Goal: Task Accomplishment & Management: Use online tool/utility

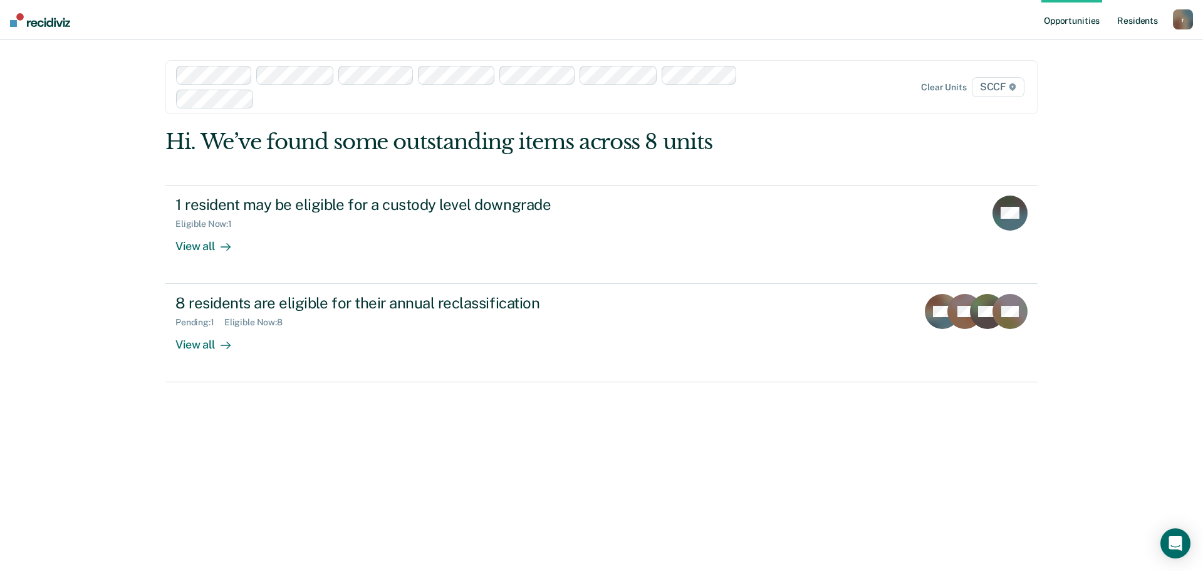
click at [1136, 25] on link "Resident s" at bounding box center [1138, 20] width 46 height 40
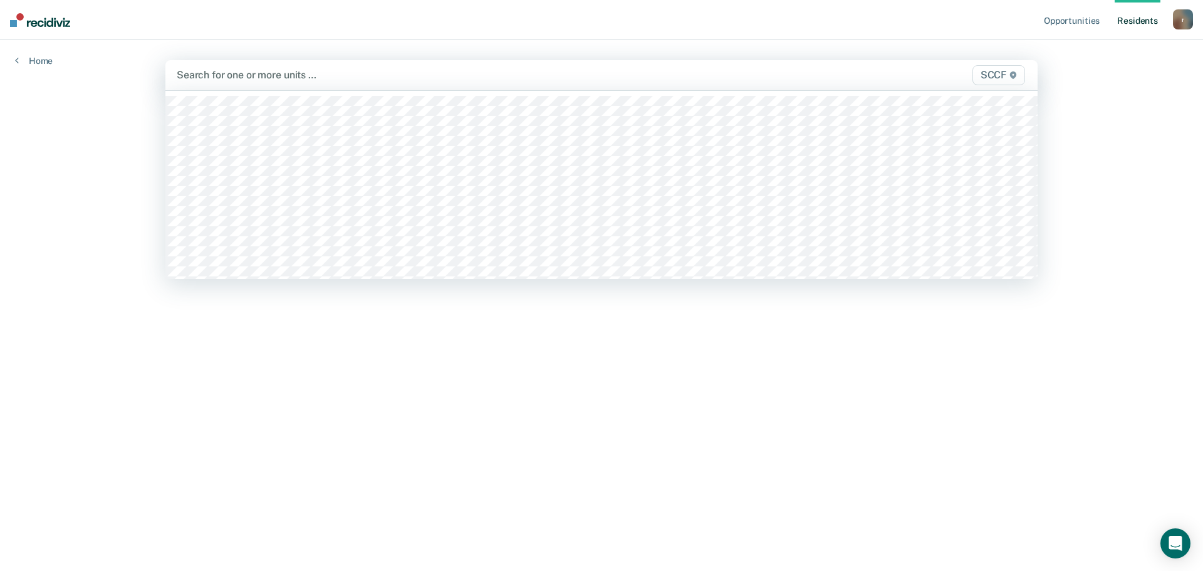
click at [753, 68] on div "Search for one or more units …" at bounding box center [473, 74] width 596 height 17
type input "sccf / xa"
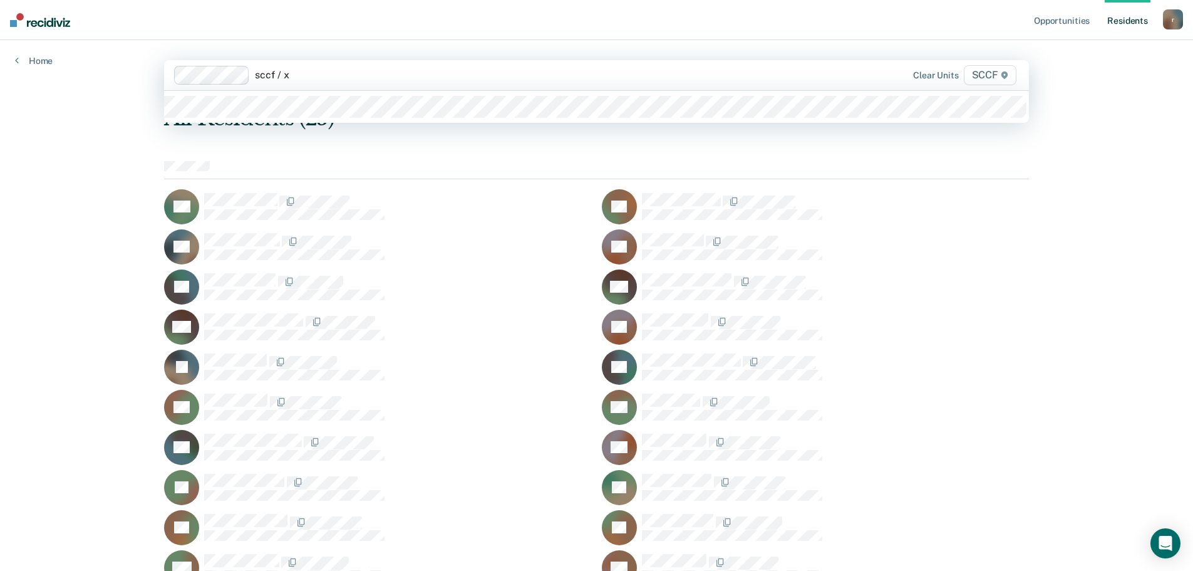
type input "sccf / xa"
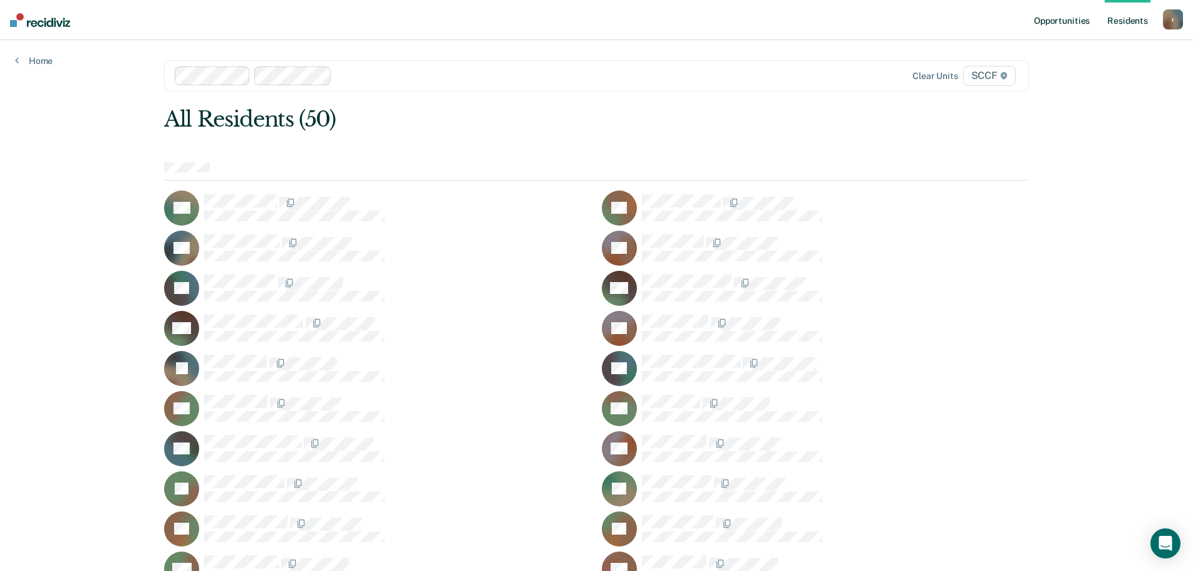
click at [1049, 24] on link "Opportunities" at bounding box center [1062, 20] width 61 height 40
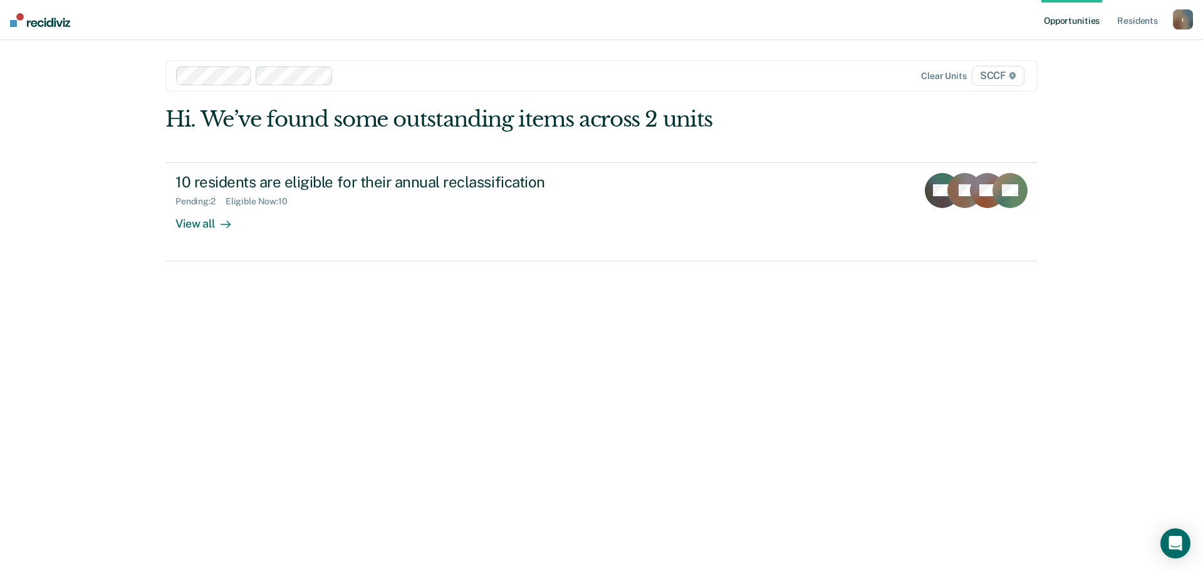
click at [559, 74] on div at bounding box center [554, 75] width 432 height 14
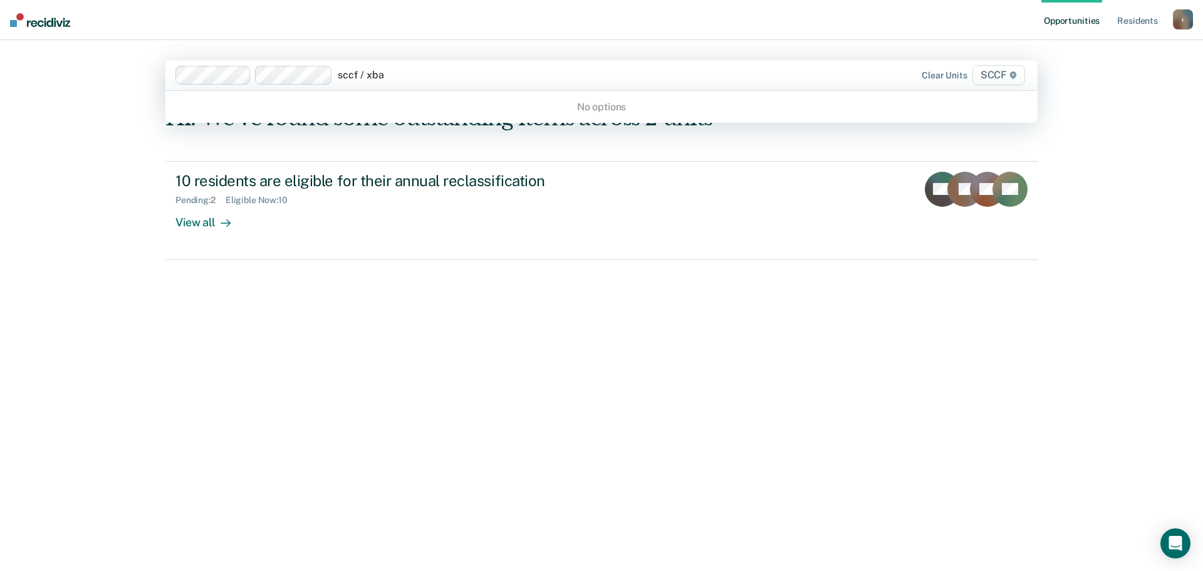
type input "sccf / xb"
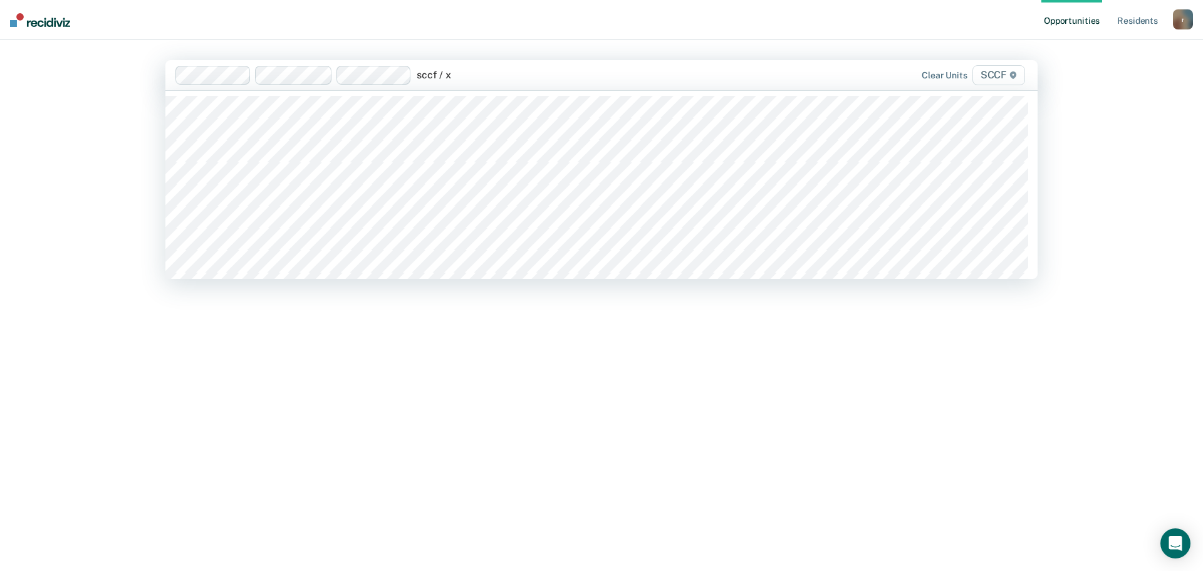
type input "sccf / xb"
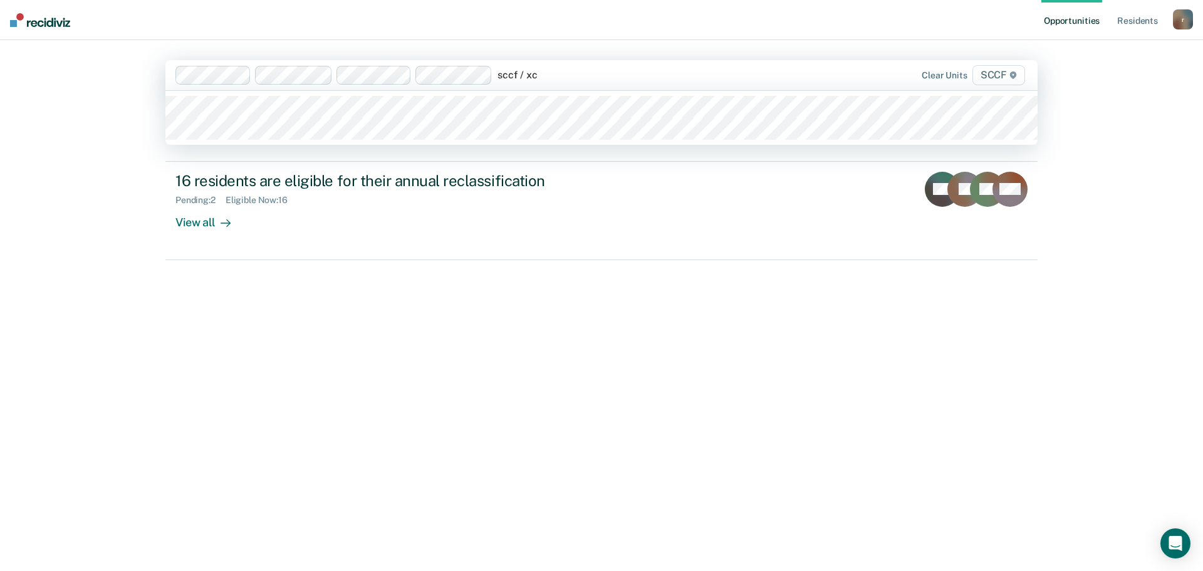
type input "sccf / xc1"
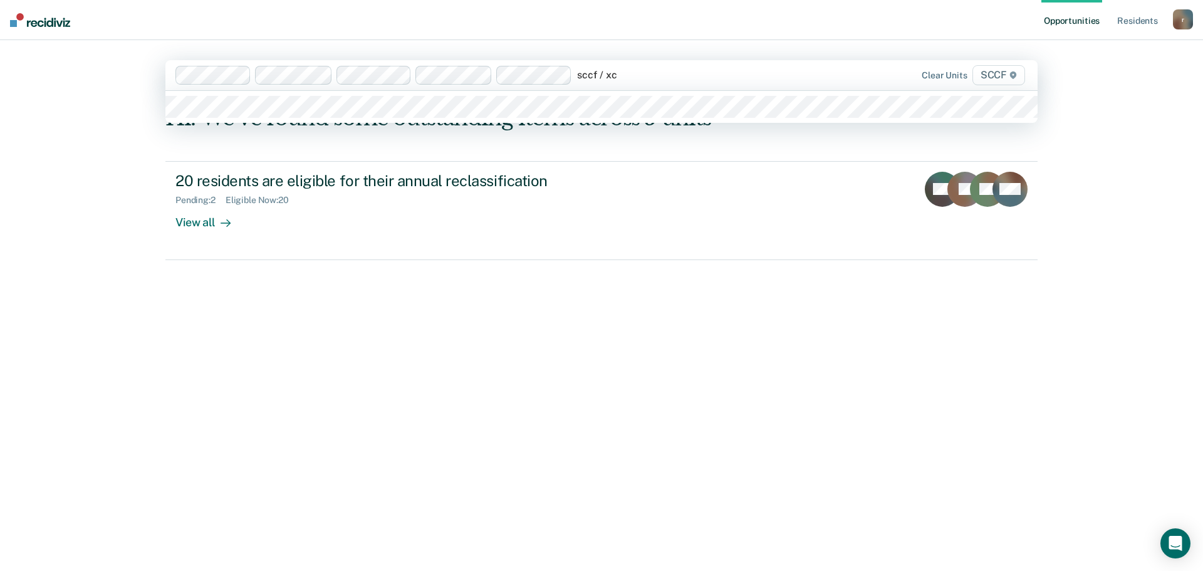
type input "sccf / xc2"
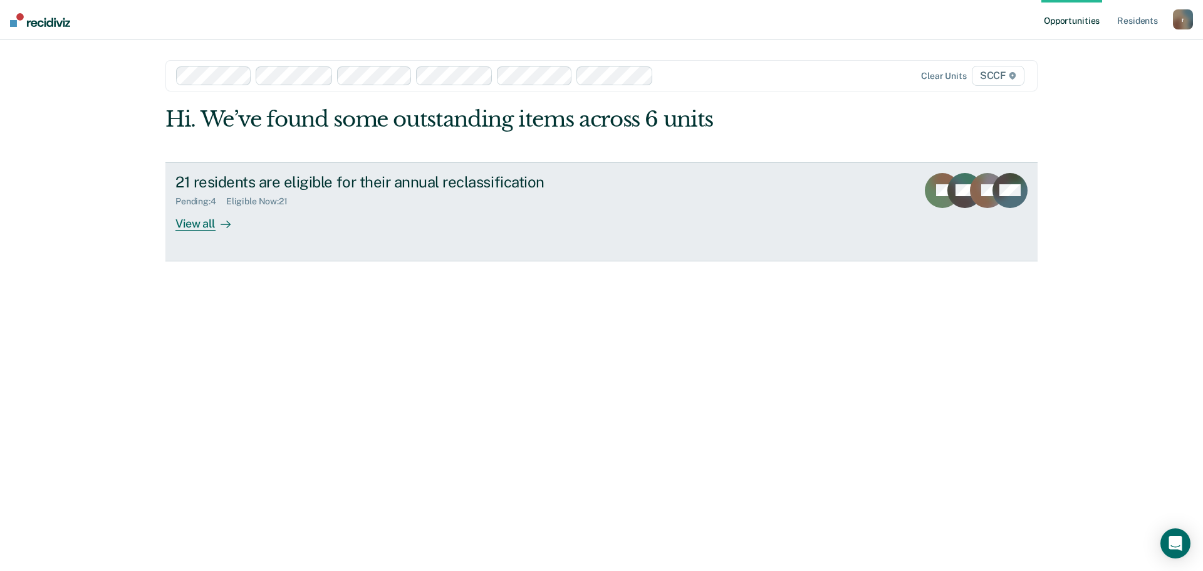
click at [228, 222] on icon at bounding box center [226, 224] width 10 height 10
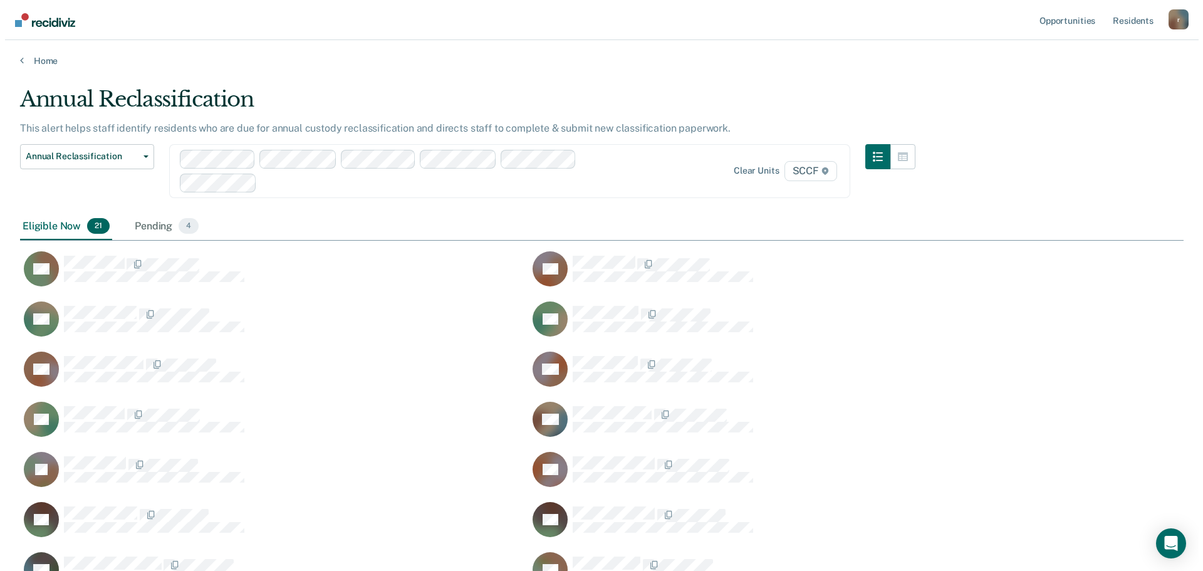
scroll to position [703, 1154]
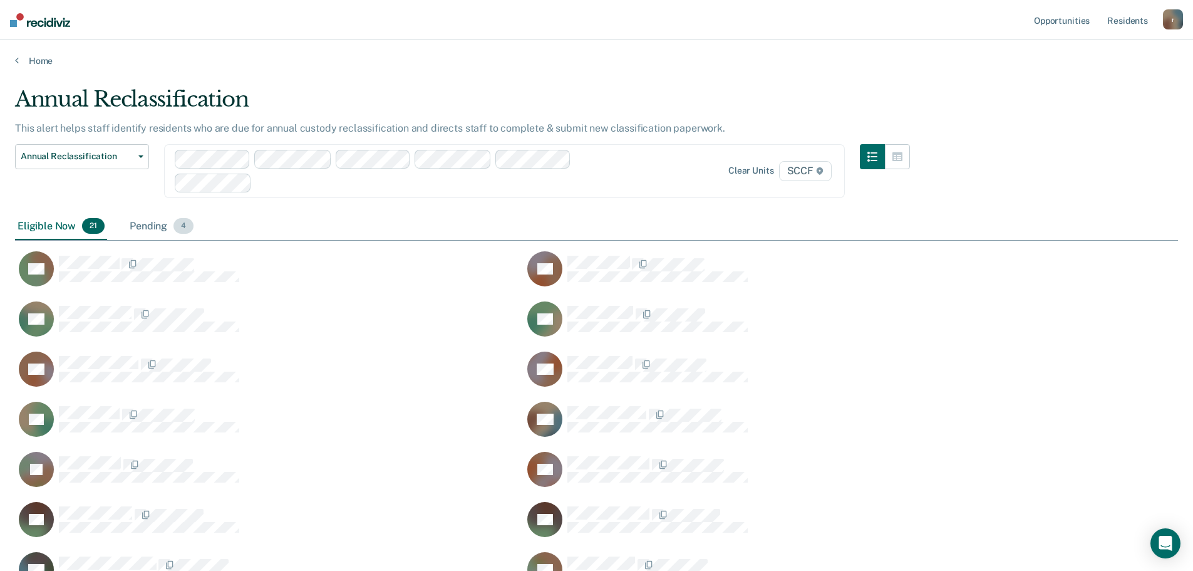
click at [150, 226] on div "Pending 4" at bounding box center [161, 227] width 69 height 28
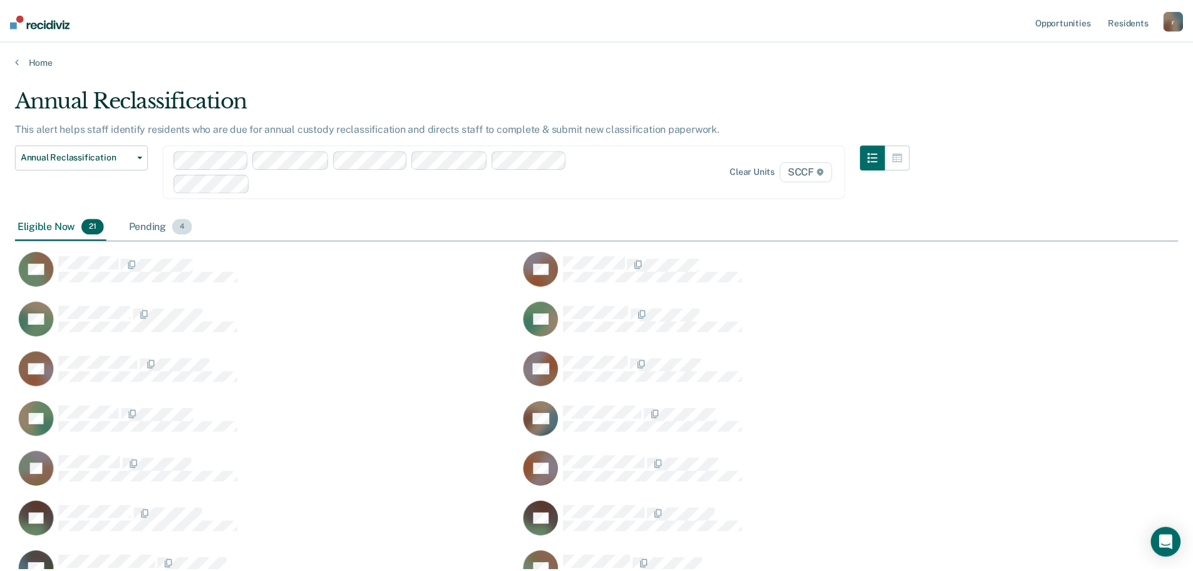
scroll to position [10, 10]
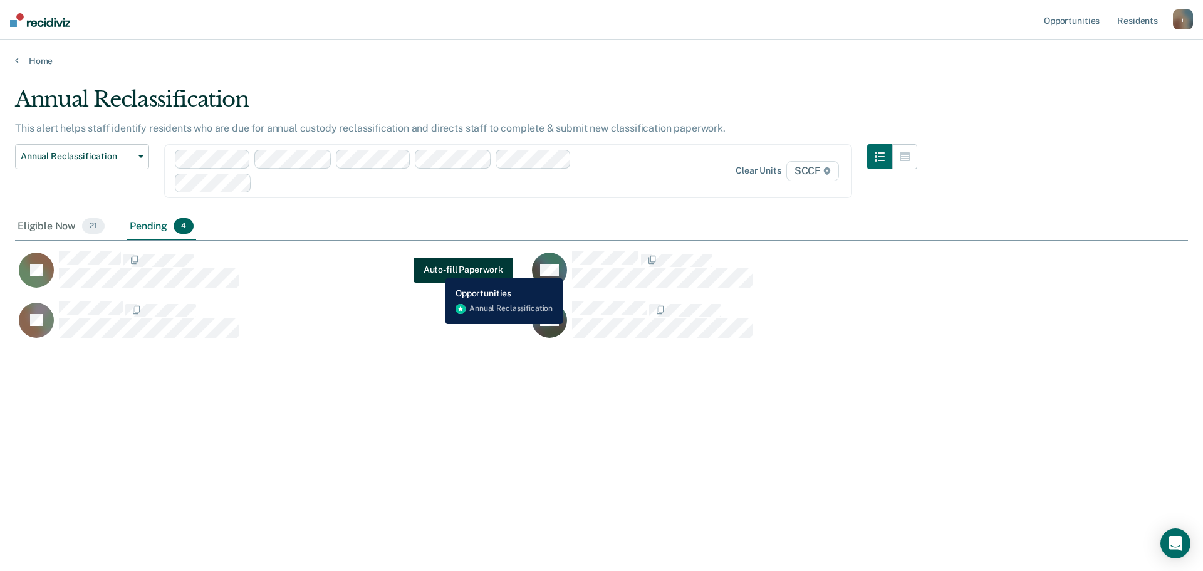
click at [436, 269] on button "Auto-fill Paperwork" at bounding box center [463, 269] width 100 height 25
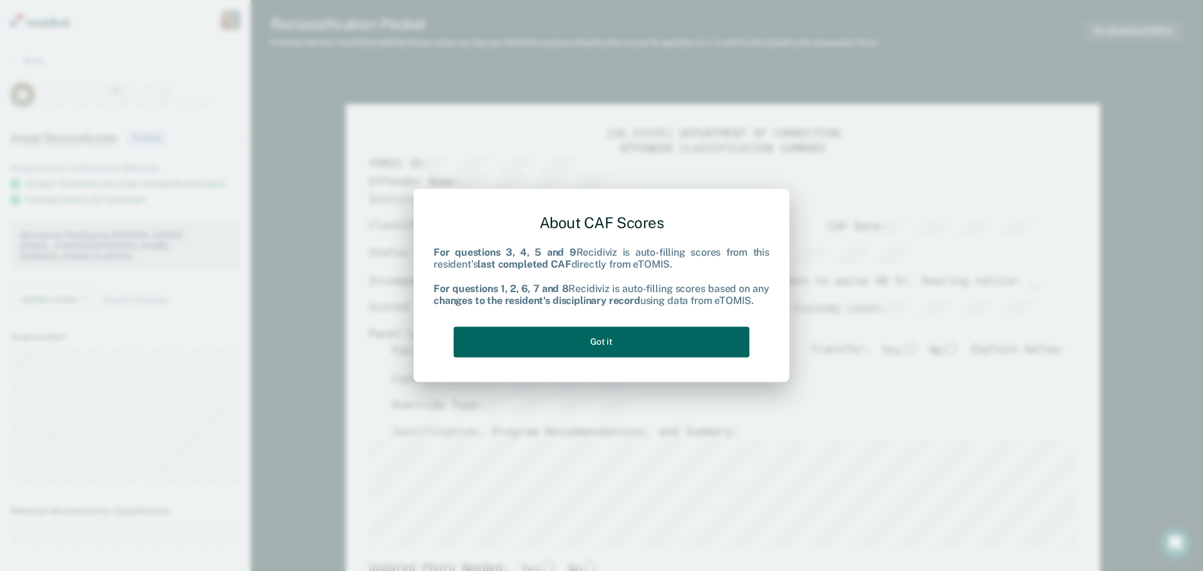
click at [630, 340] on button "Got it" at bounding box center [602, 341] width 296 height 31
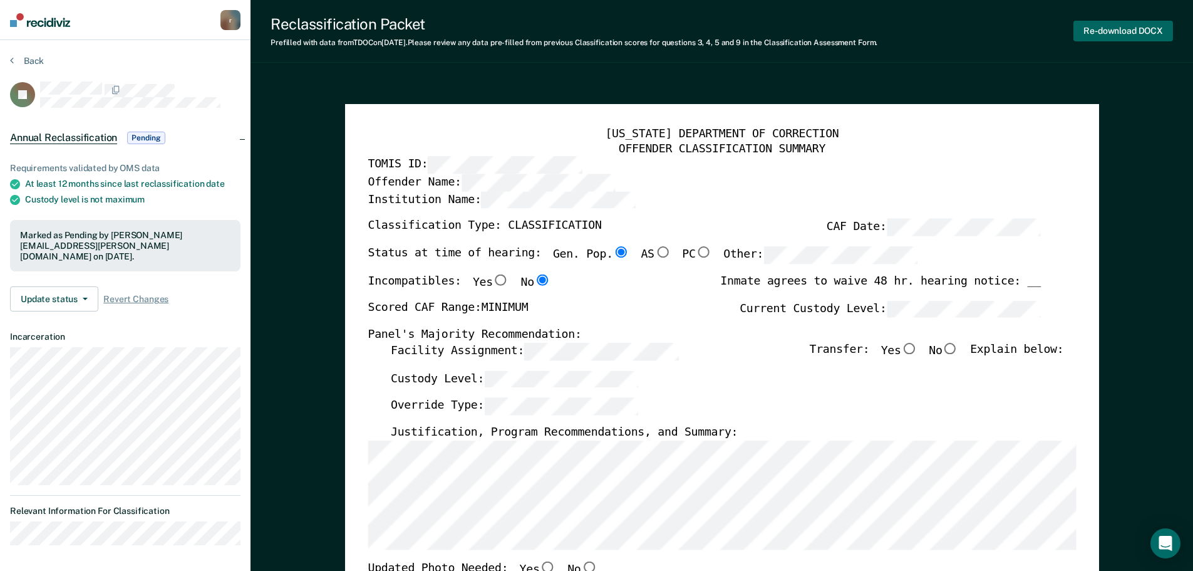
click at [1108, 29] on button "Re-download DOCX" at bounding box center [1124, 31] width 100 height 21
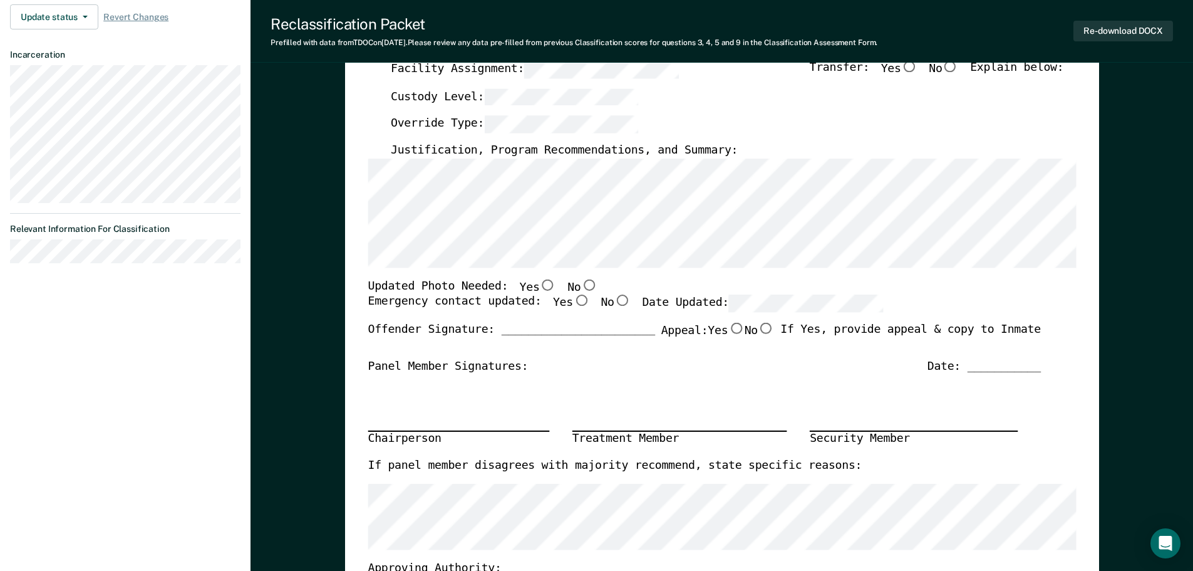
scroll to position [251, 0]
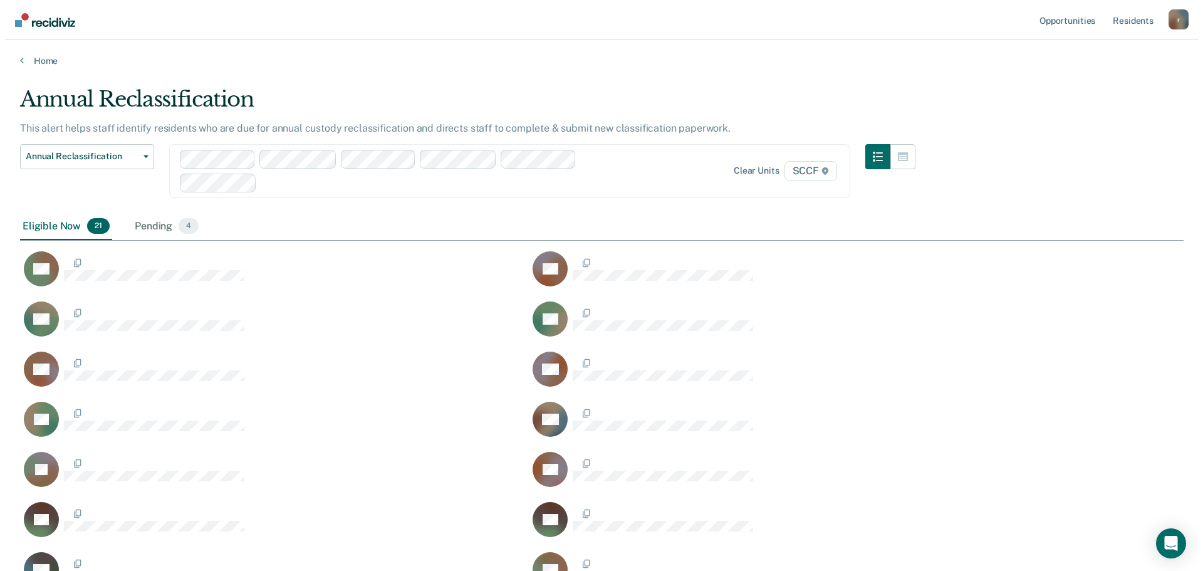
scroll to position [703, 1154]
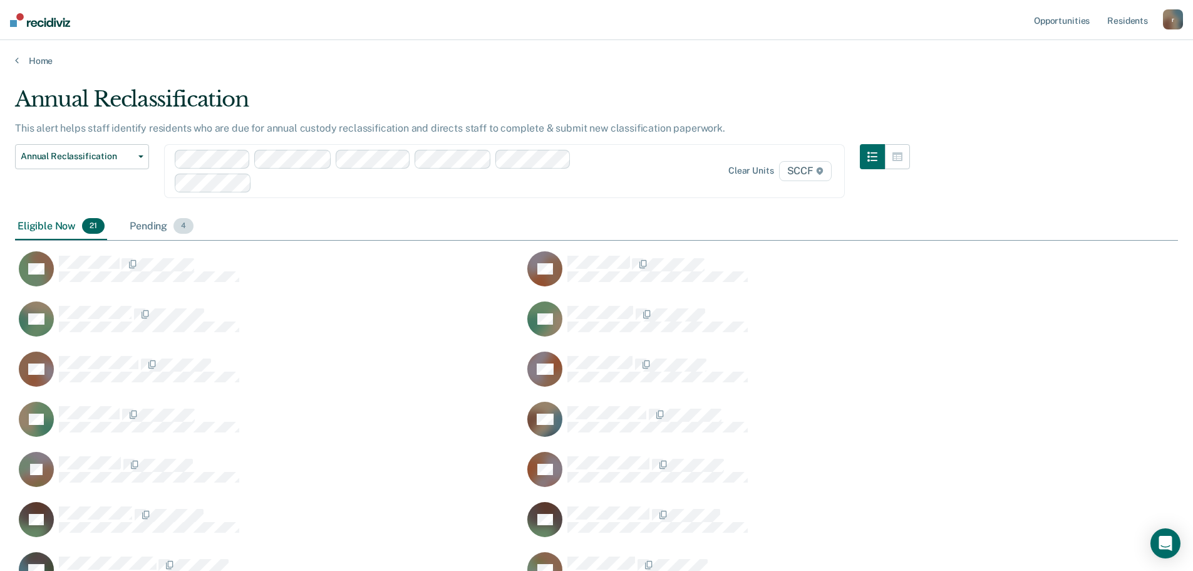
click at [157, 222] on div "Pending 4" at bounding box center [161, 227] width 69 height 28
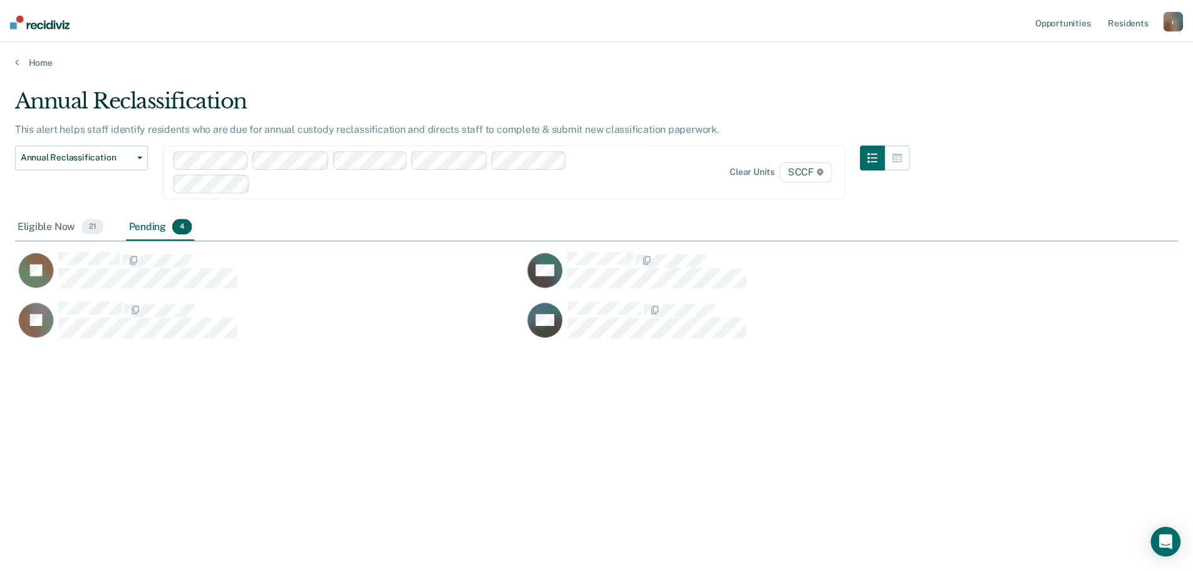
scroll to position [10, 10]
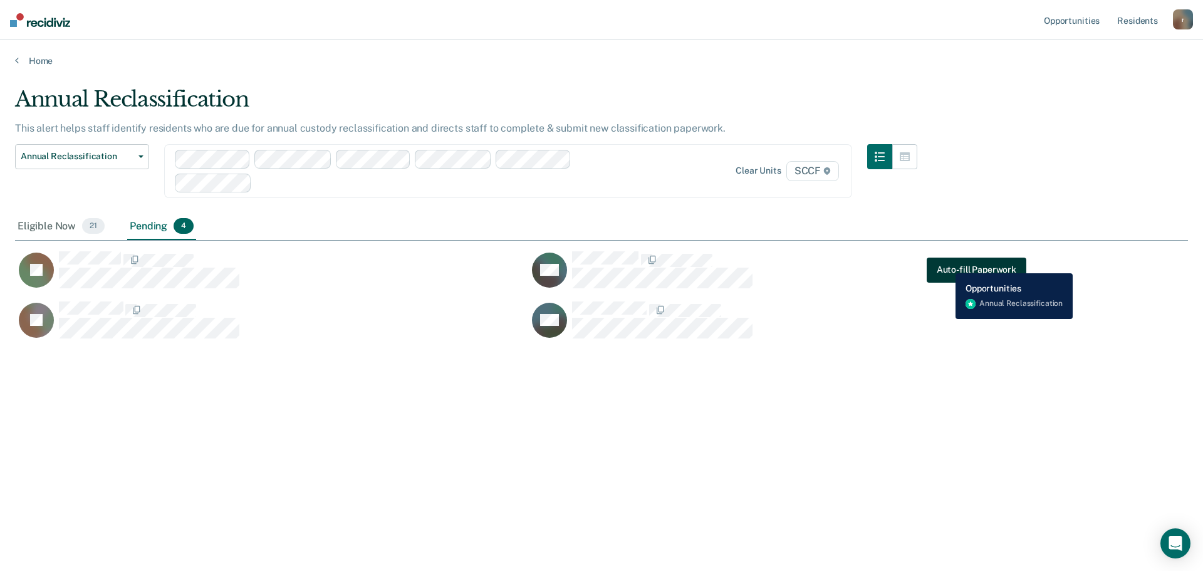
click at [946, 264] on button "Auto-fill Paperwork" at bounding box center [977, 269] width 100 height 25
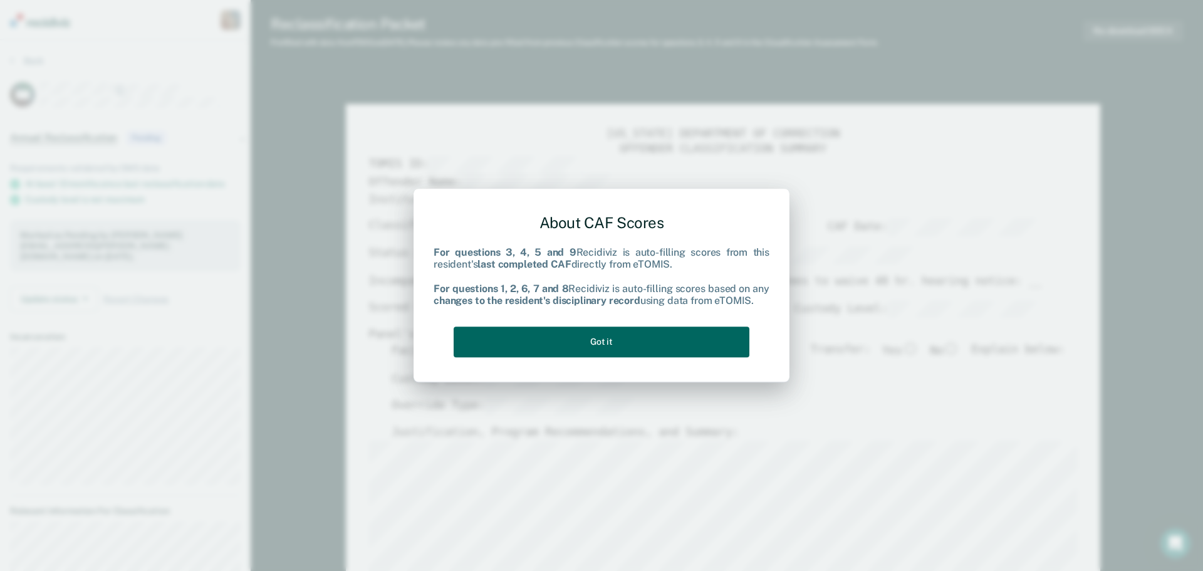
click at [619, 345] on button "Got it" at bounding box center [602, 341] width 296 height 31
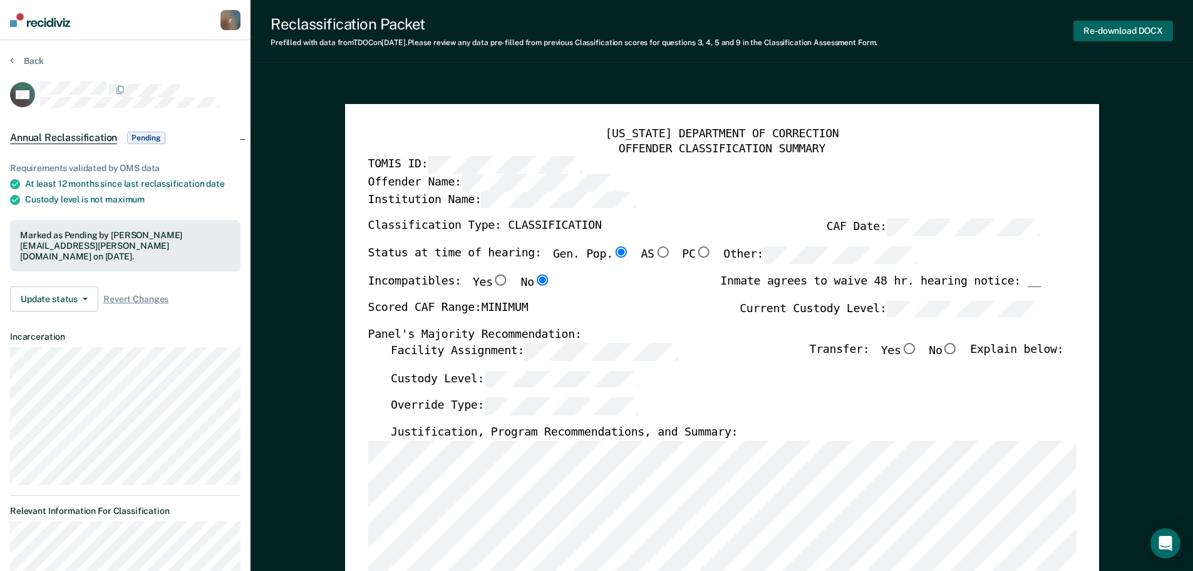
click at [1117, 34] on button "Re-download DOCX" at bounding box center [1124, 31] width 100 height 21
type textarea "x"
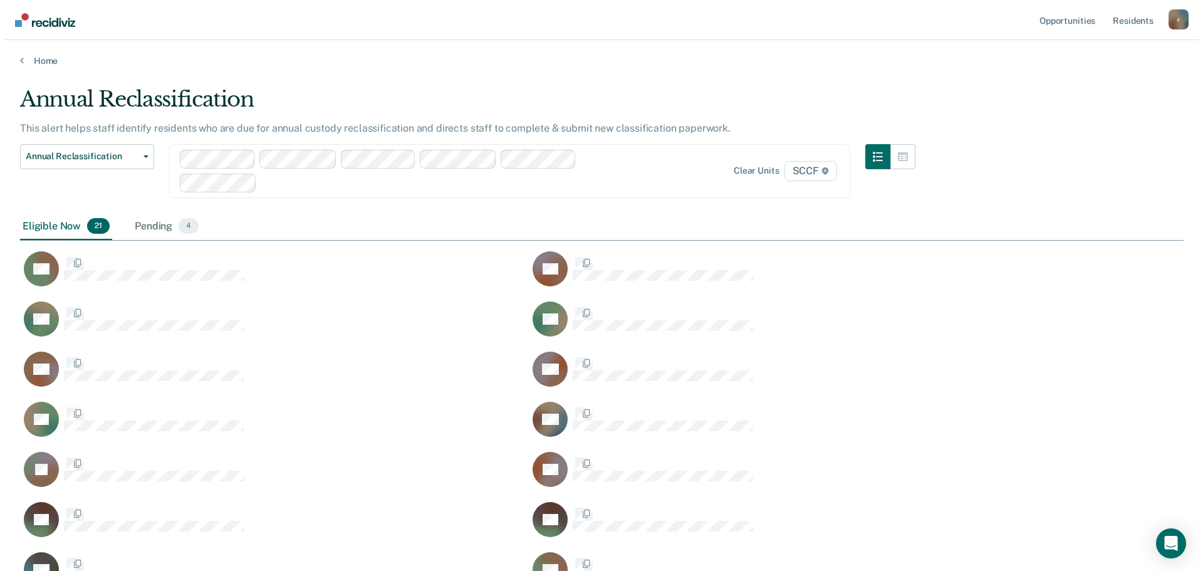
scroll to position [703, 1154]
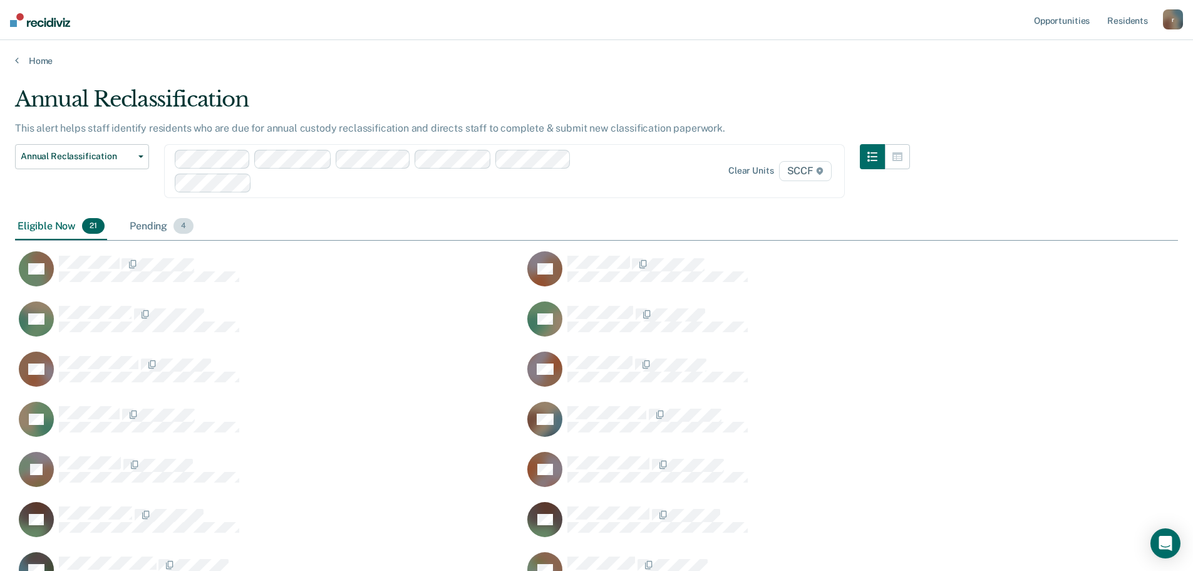
click at [148, 219] on div "Pending 4" at bounding box center [161, 227] width 69 height 28
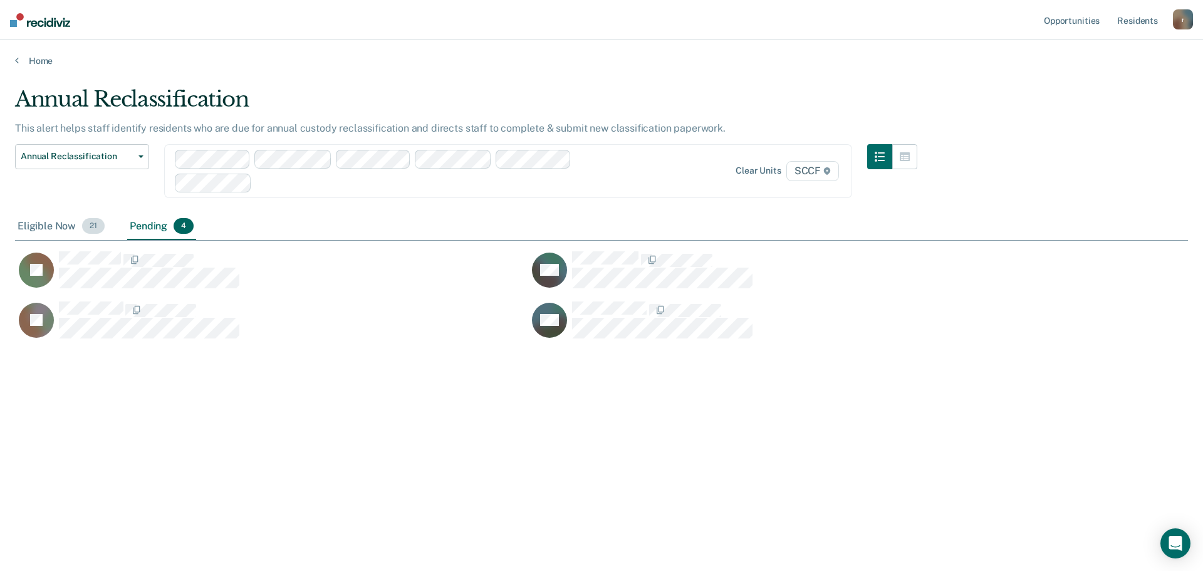
click at [42, 224] on div "Eligible Now 21" at bounding box center [61, 227] width 92 height 28
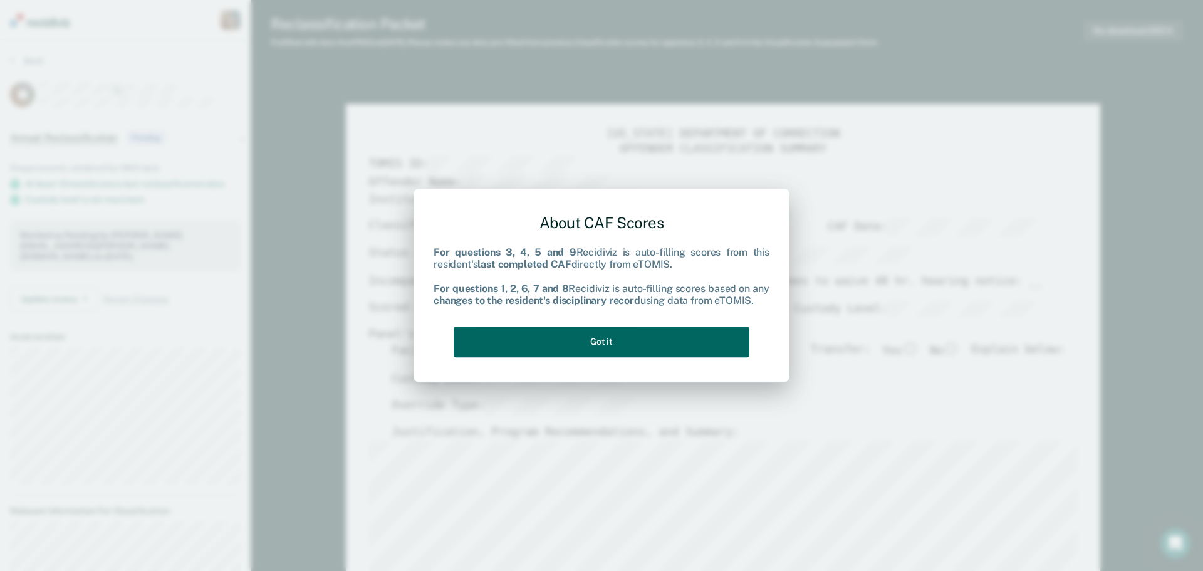
click at [604, 346] on button "Got it" at bounding box center [602, 341] width 296 height 31
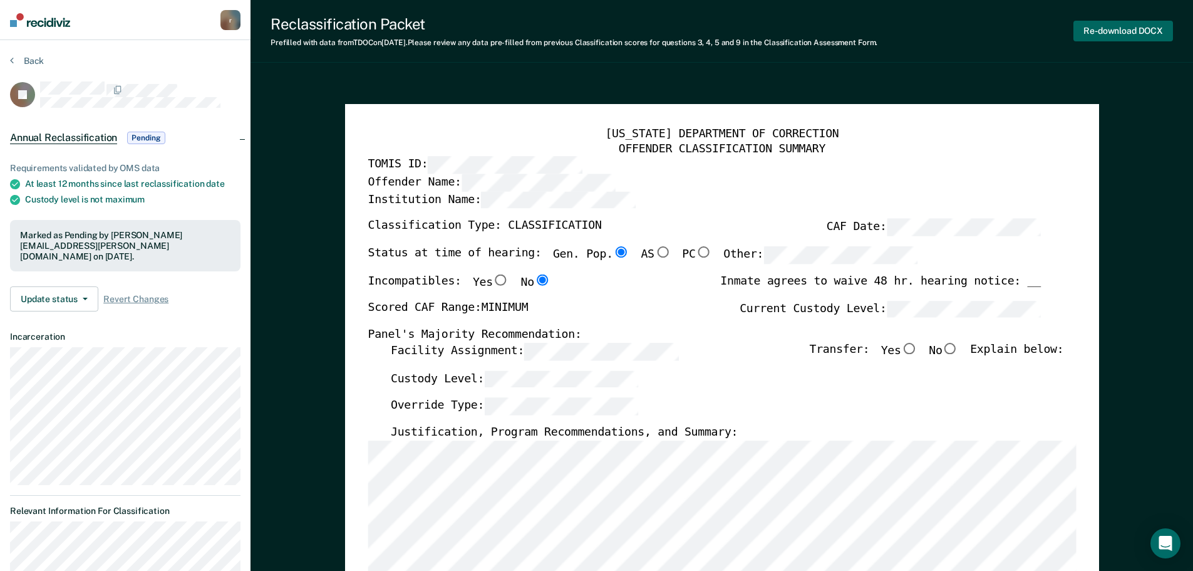
click at [1107, 27] on button "Re-download DOCX" at bounding box center [1124, 31] width 100 height 21
type textarea "x"
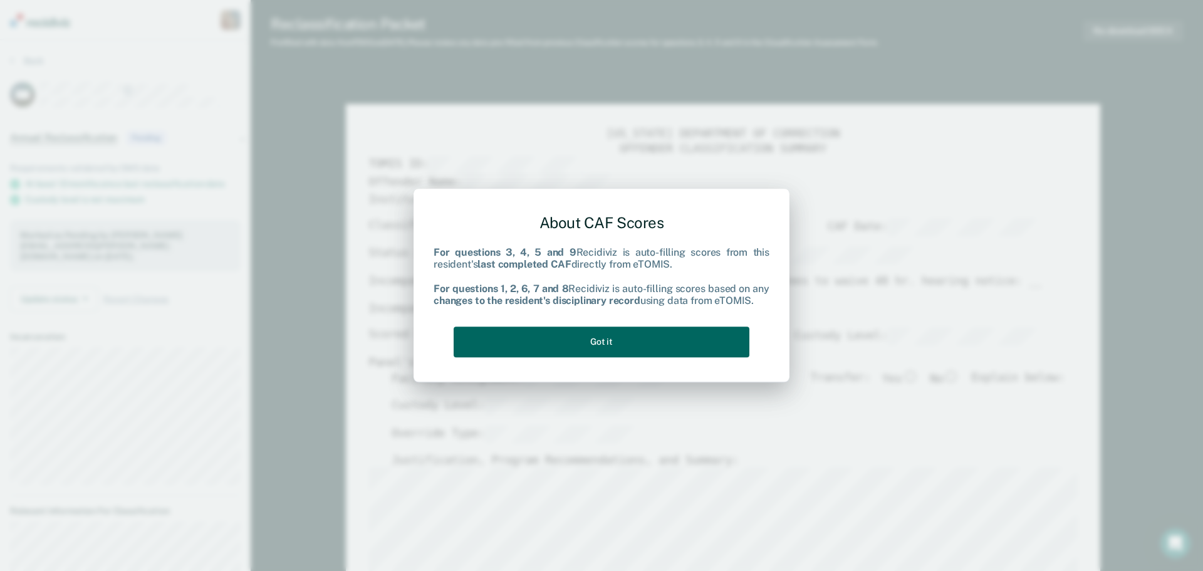
click at [620, 340] on button "Got it" at bounding box center [602, 341] width 296 height 31
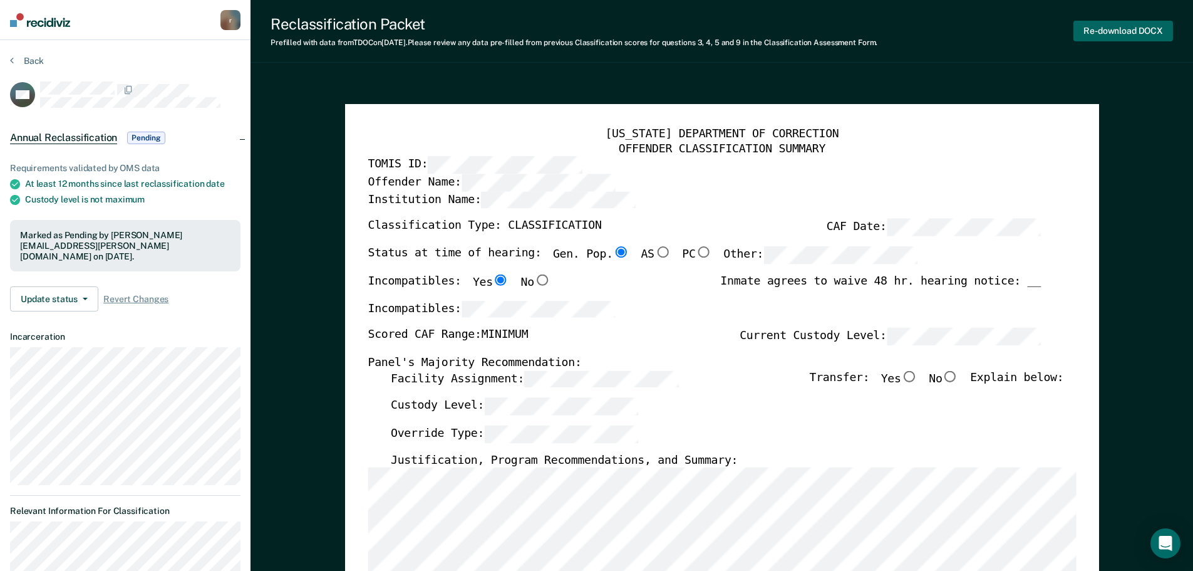
click at [1106, 32] on button "Re-download DOCX" at bounding box center [1124, 31] width 100 height 21
type textarea "x"
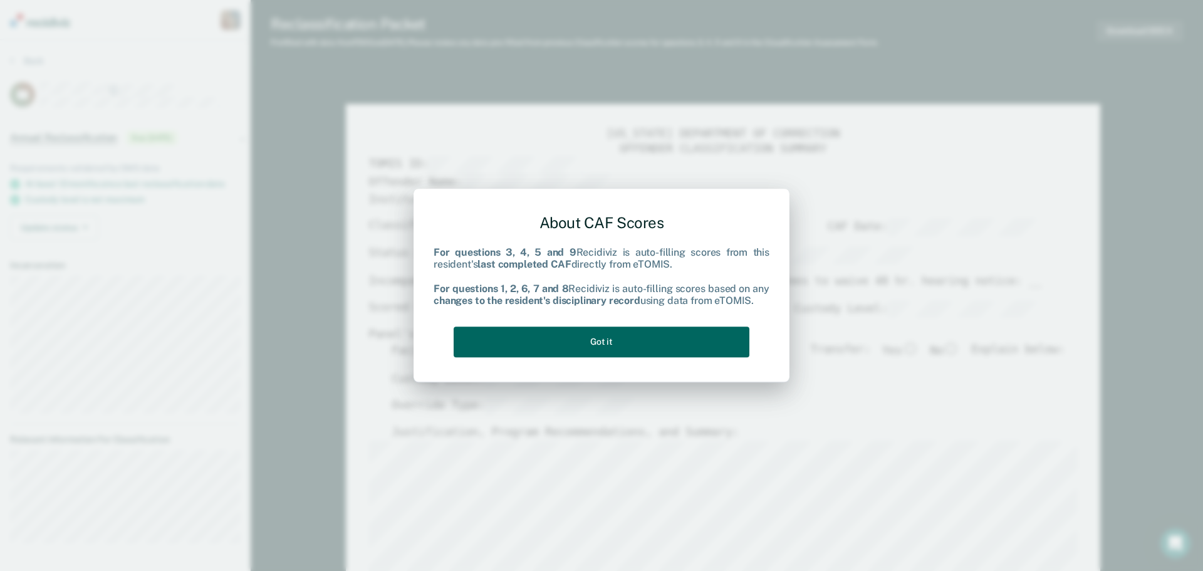
click at [601, 333] on button "Got it" at bounding box center [602, 341] width 296 height 31
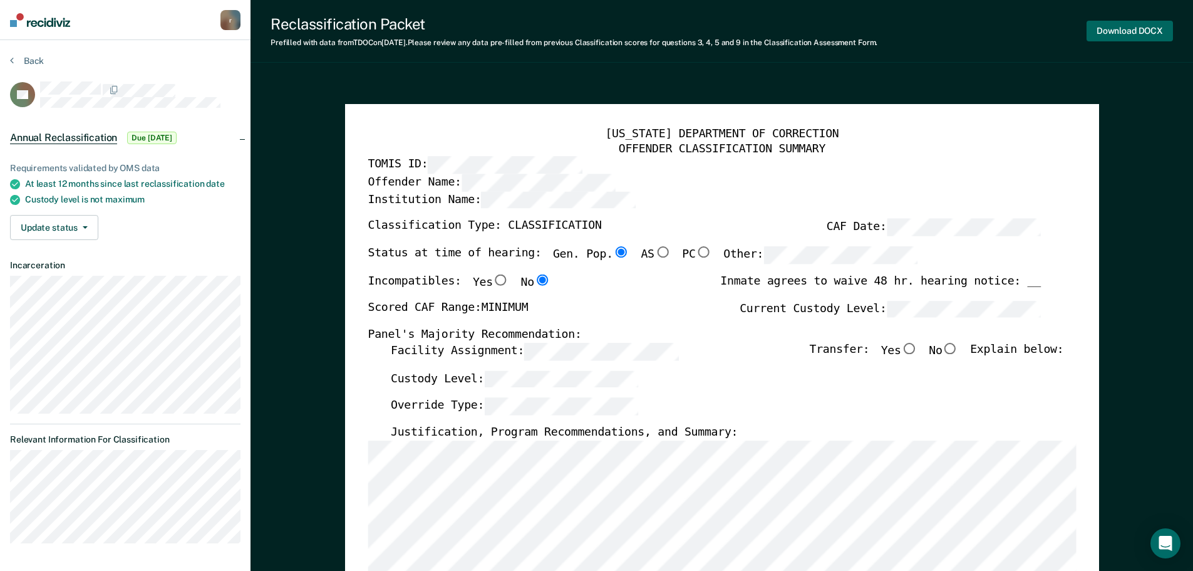
click at [1148, 33] on button "Download DOCX" at bounding box center [1130, 31] width 86 height 21
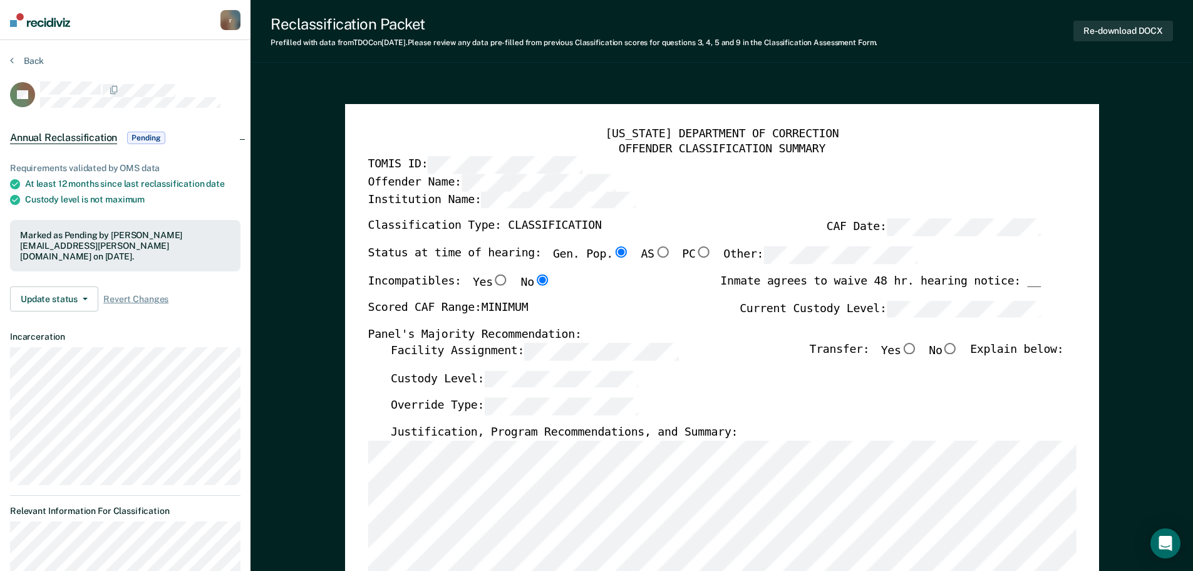
type textarea "x"
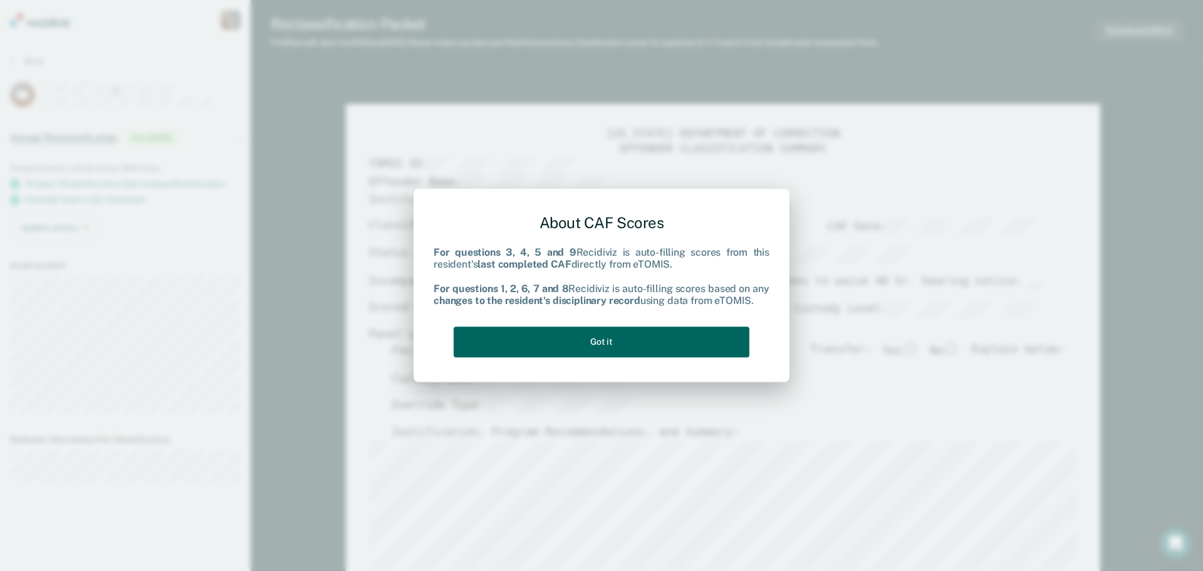
click at [570, 348] on button "Got it" at bounding box center [602, 341] width 296 height 31
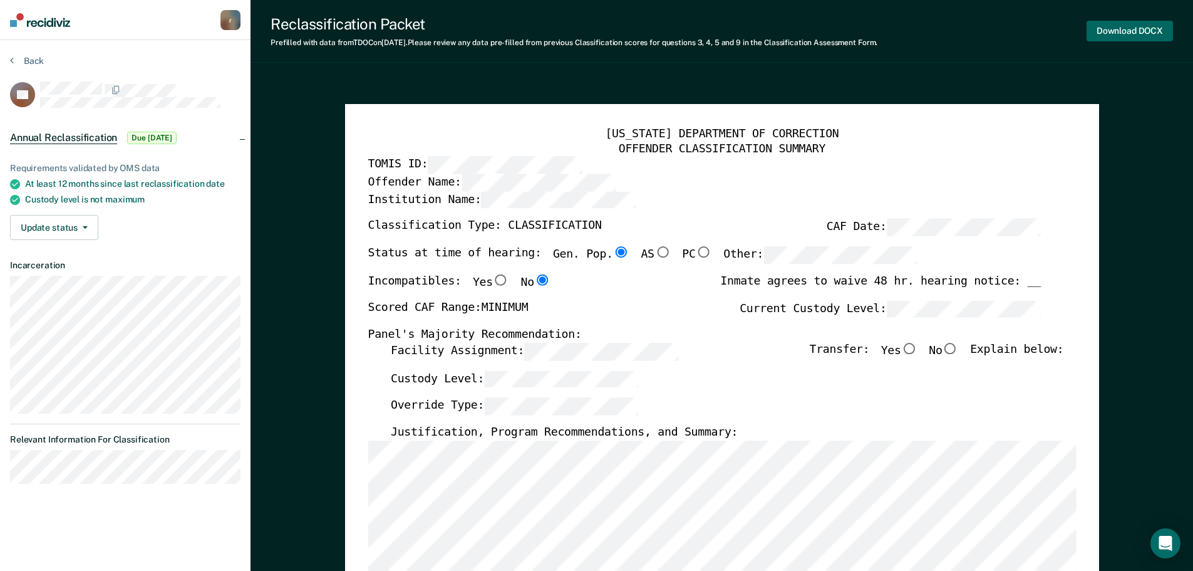
click at [1123, 29] on button "Download DOCX" at bounding box center [1130, 31] width 86 height 21
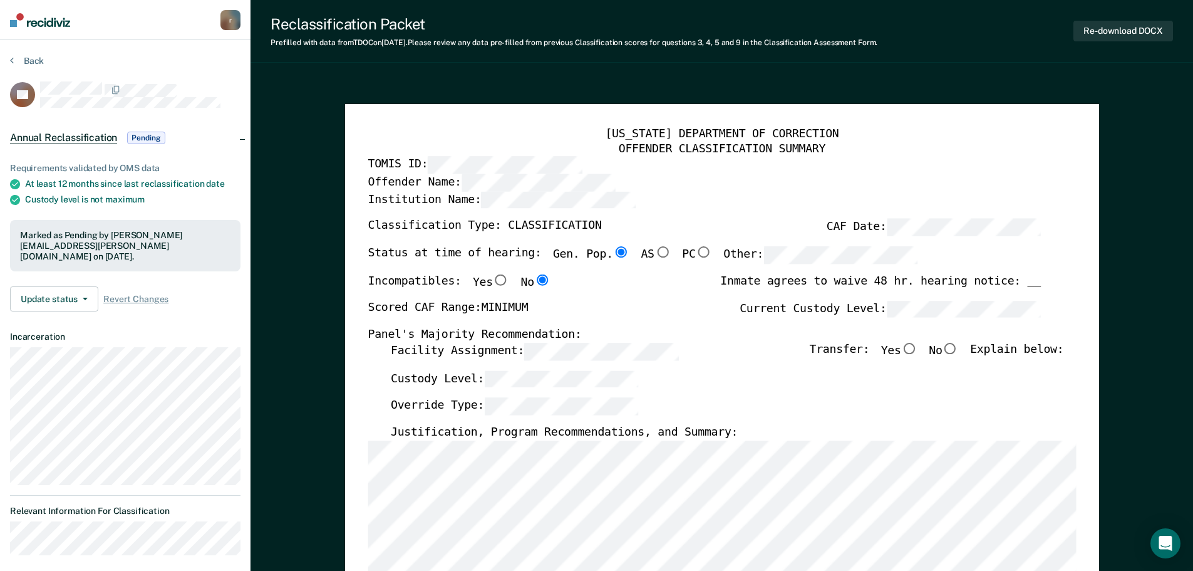
type textarea "x"
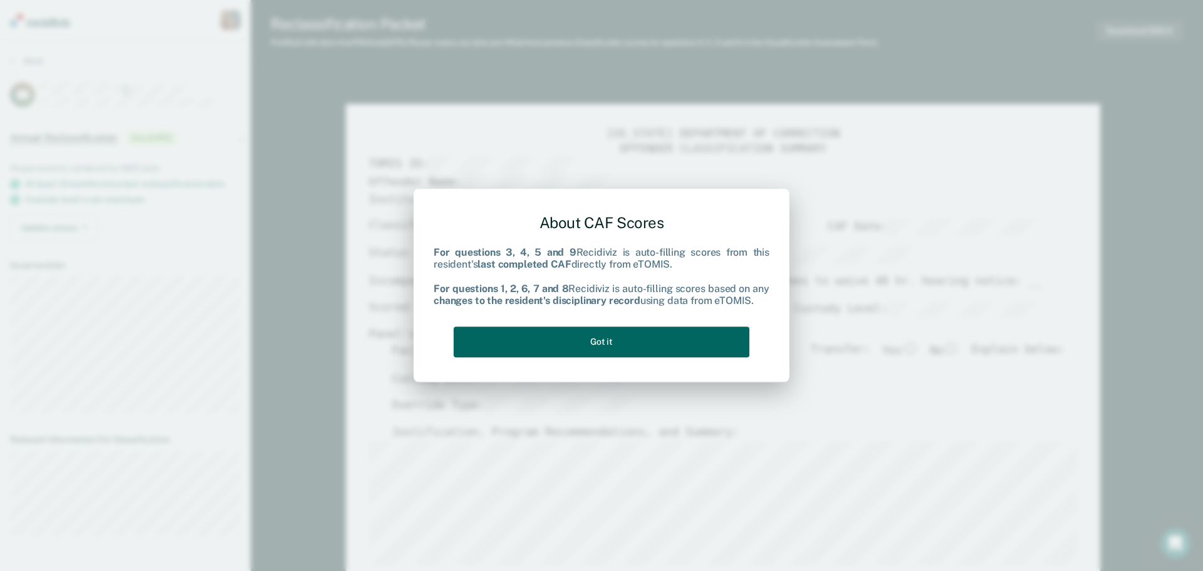
click at [626, 341] on button "Got it" at bounding box center [602, 341] width 296 height 31
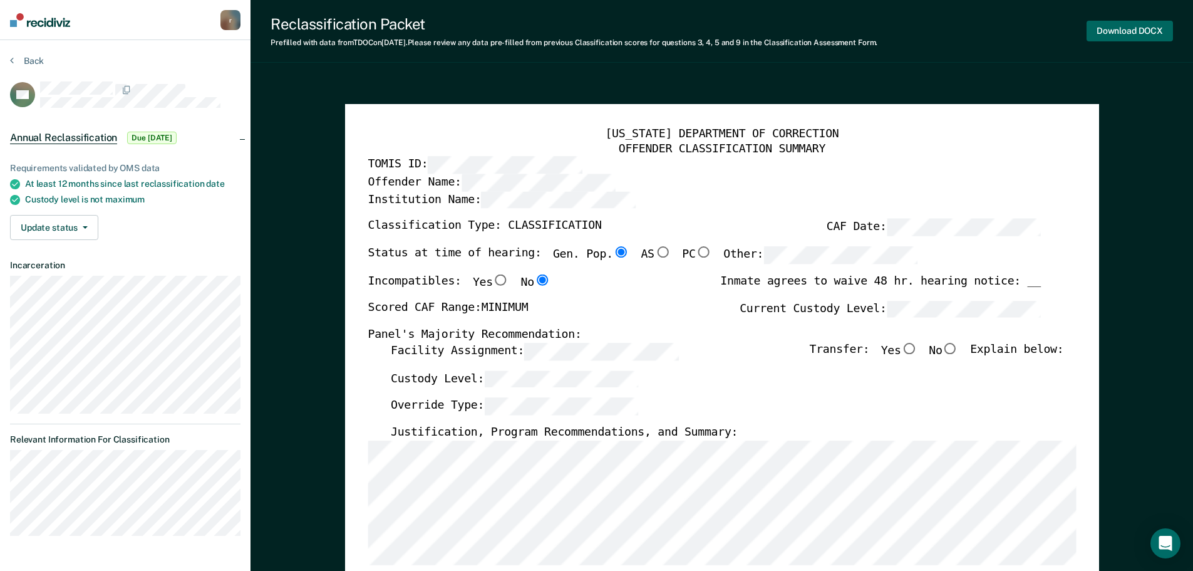
click at [1138, 31] on button "Download DOCX" at bounding box center [1130, 31] width 86 height 21
type textarea "x"
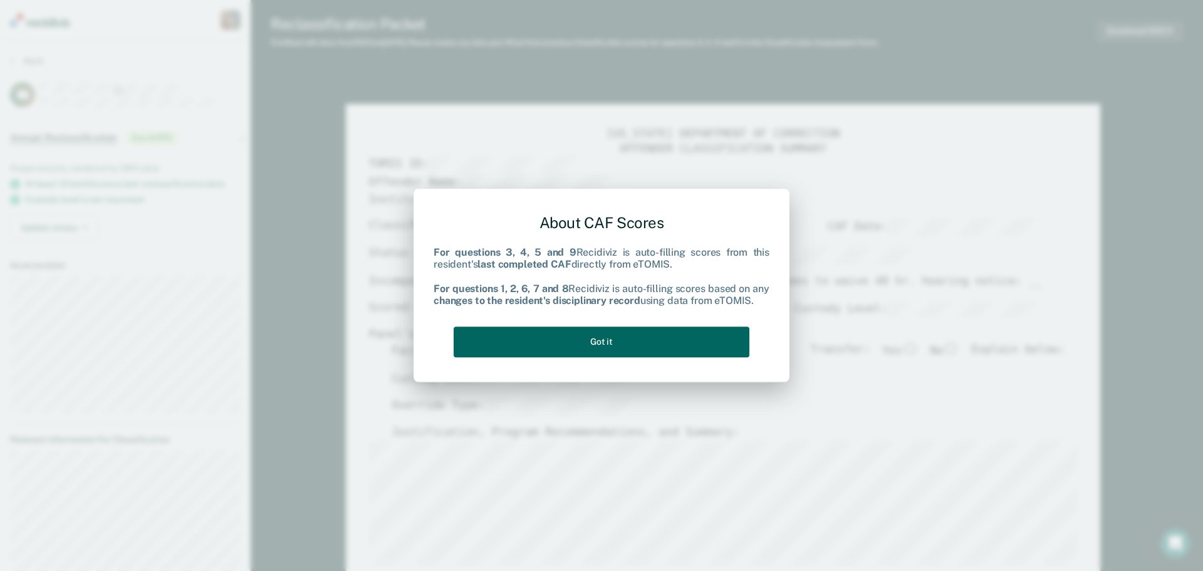
click at [623, 346] on button "Got it" at bounding box center [602, 341] width 296 height 31
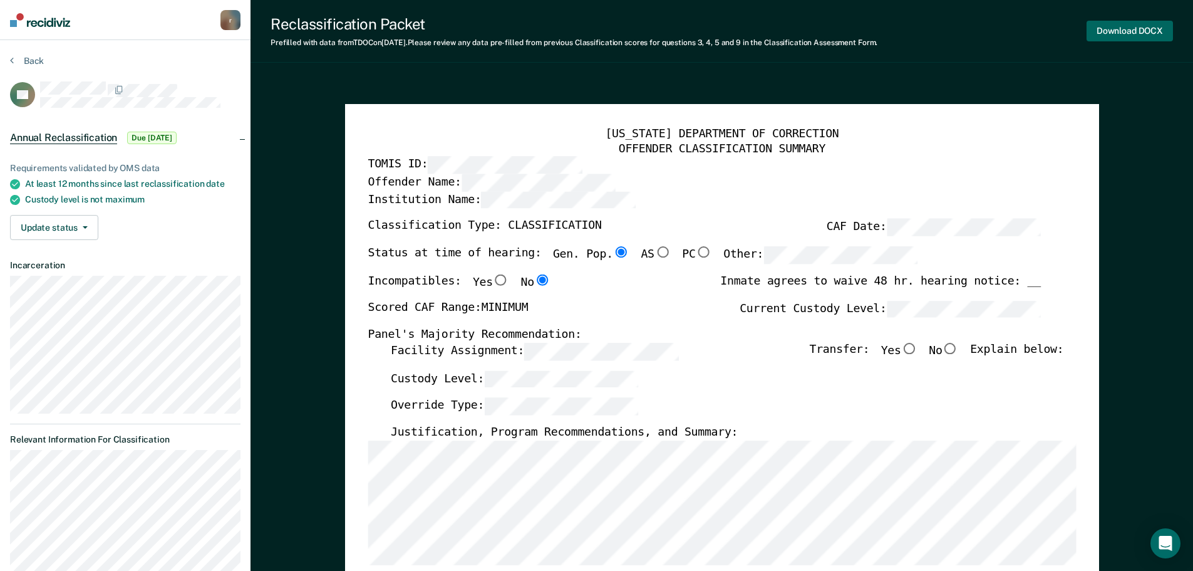
click at [1111, 37] on button "Download DOCX" at bounding box center [1130, 31] width 86 height 21
type textarea "x"
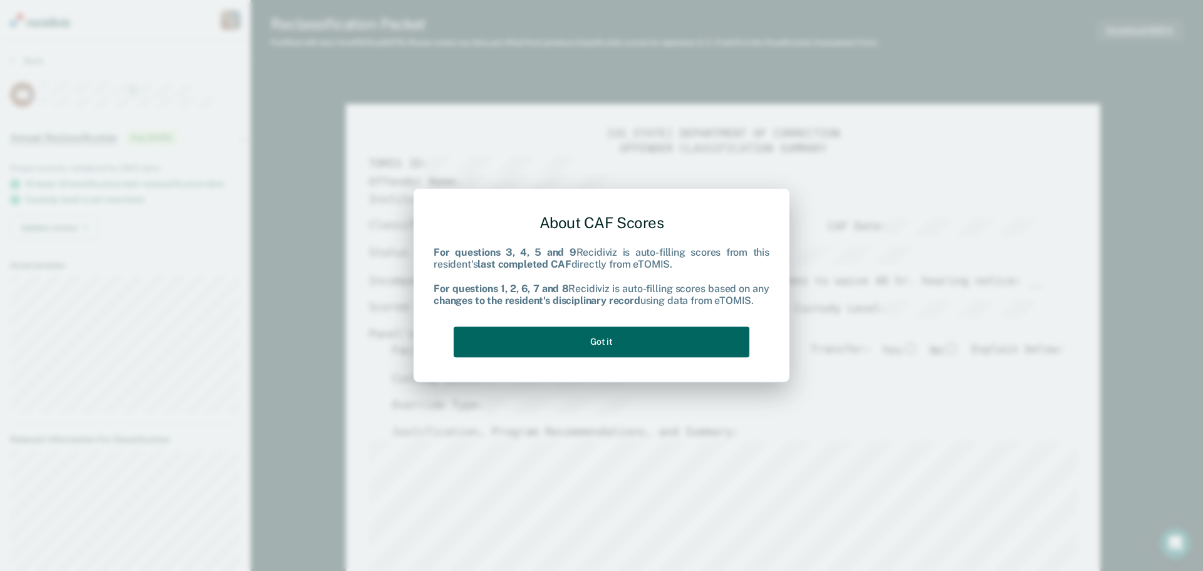
click at [599, 338] on button "Got it" at bounding box center [602, 341] width 296 height 31
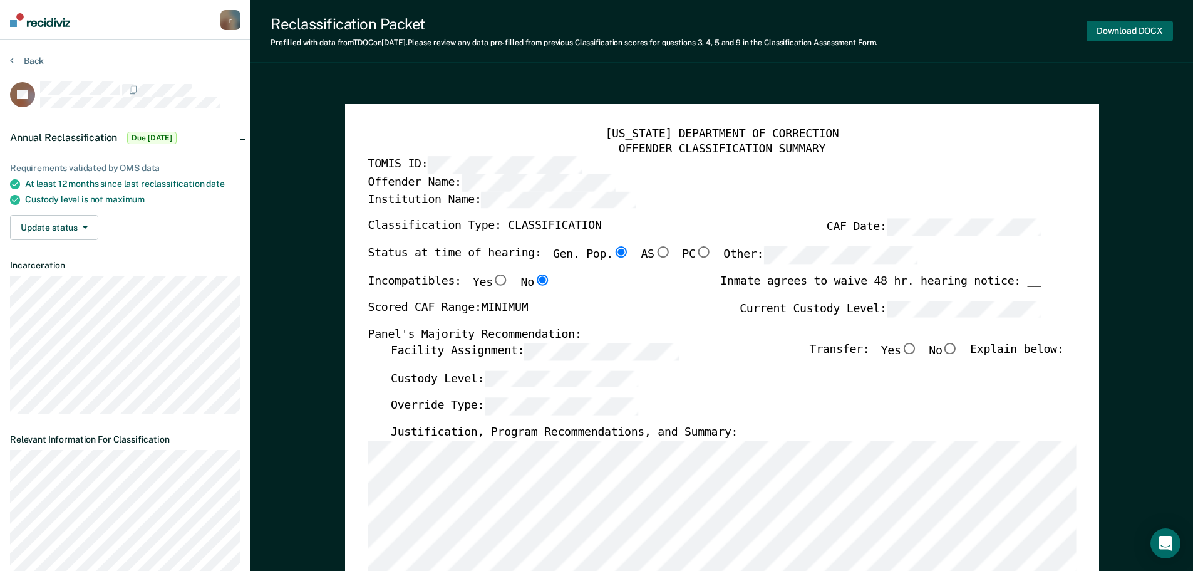
click at [1130, 28] on button "Download DOCX" at bounding box center [1130, 31] width 86 height 21
type textarea "x"
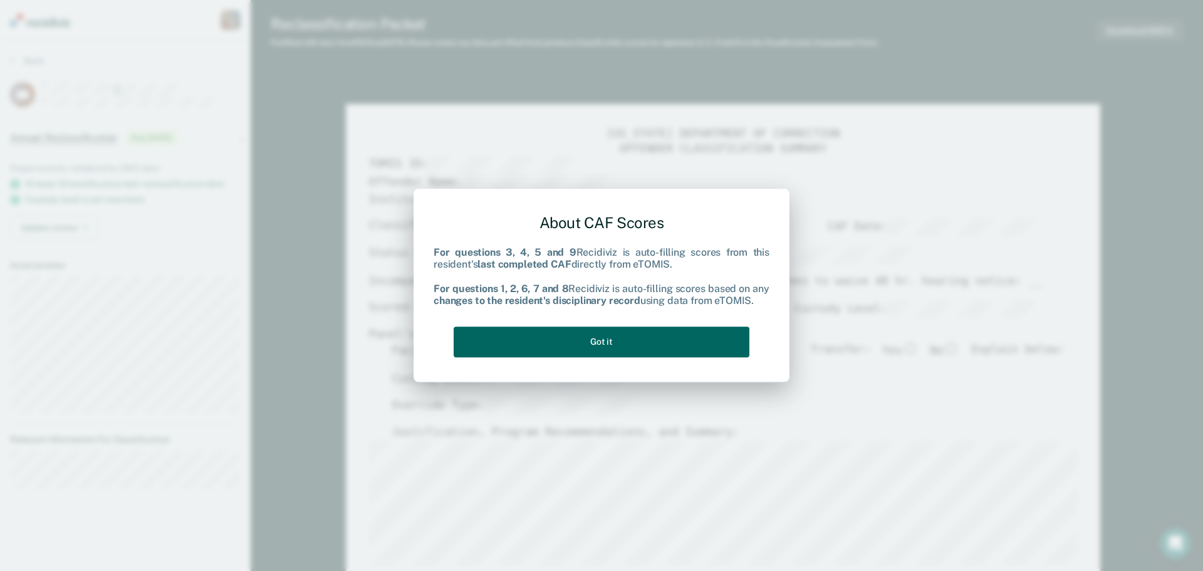
click at [600, 340] on button "Got it" at bounding box center [602, 341] width 296 height 31
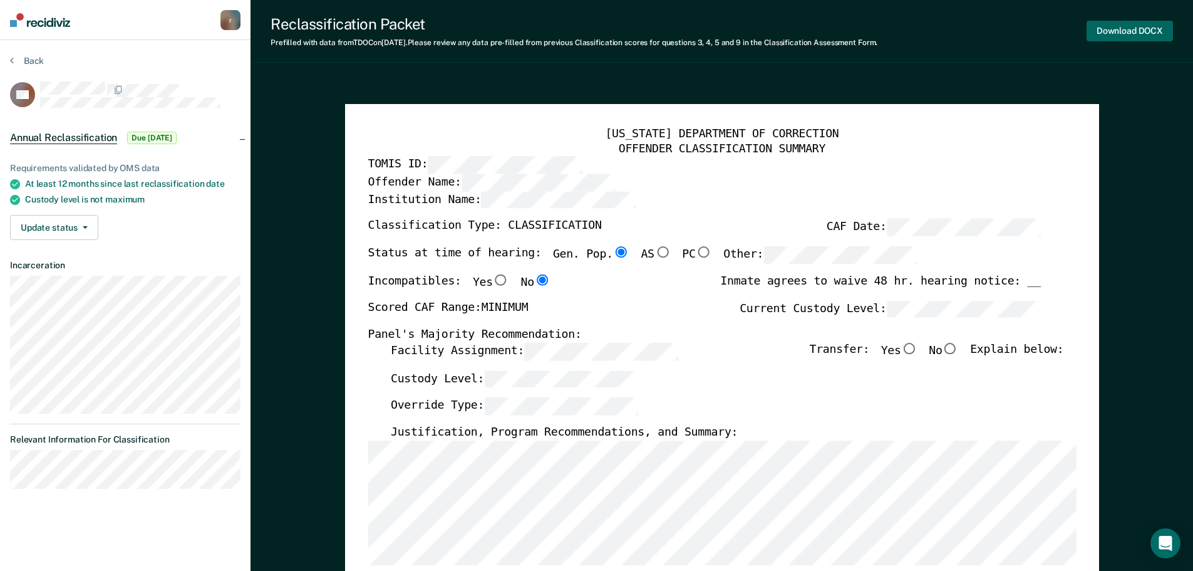
click at [1133, 28] on button "Download DOCX" at bounding box center [1130, 31] width 86 height 21
type textarea "x"
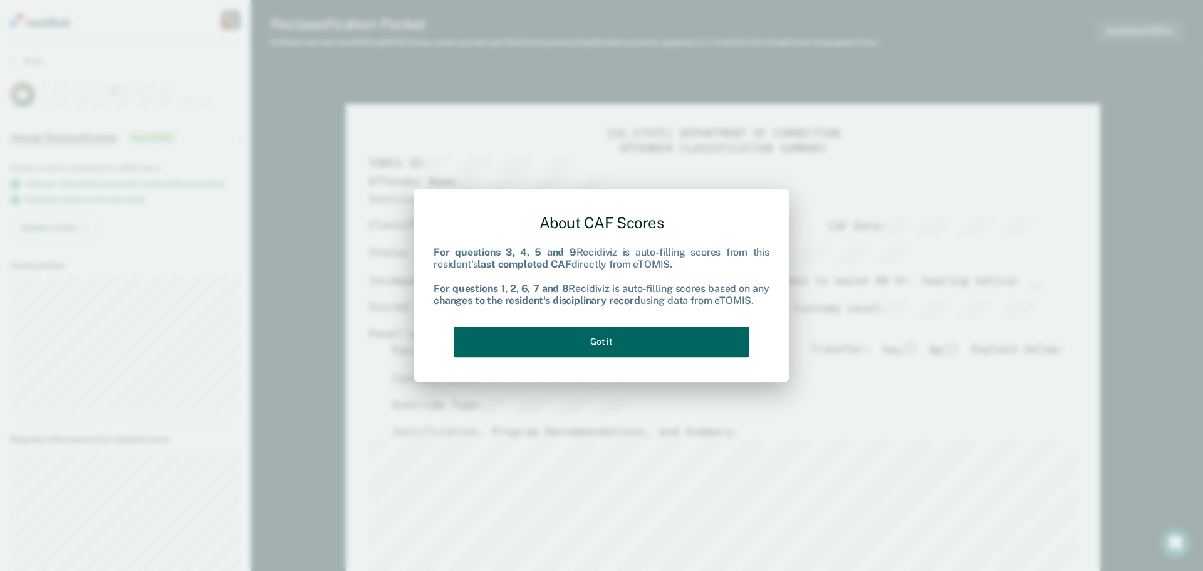
click at [607, 348] on button "Got it" at bounding box center [602, 341] width 296 height 31
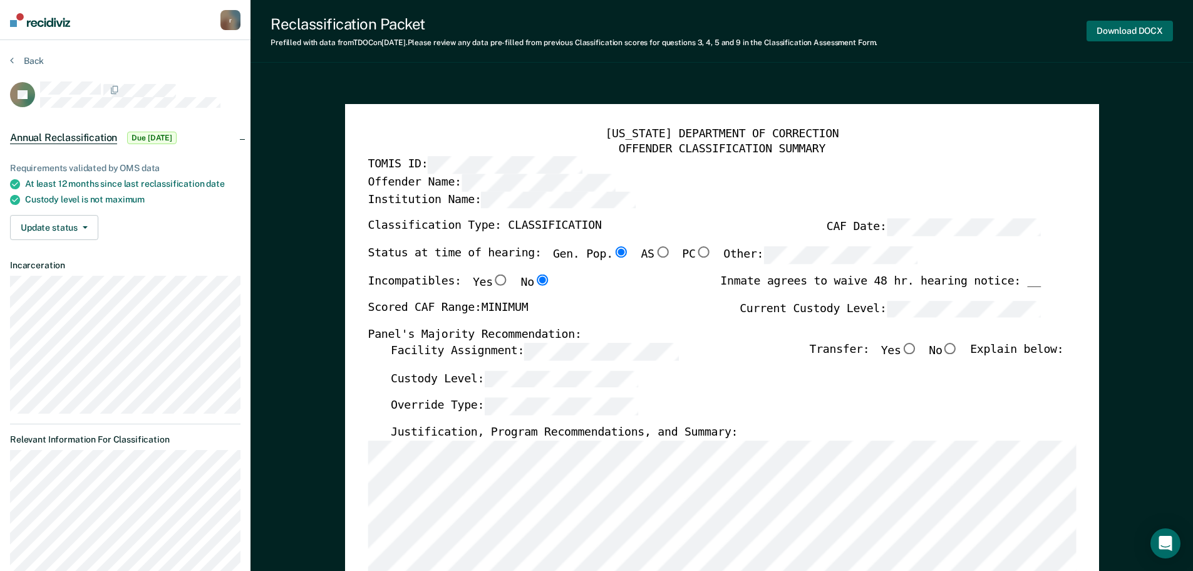
click at [1121, 31] on button "Download DOCX" at bounding box center [1130, 31] width 86 height 21
type textarea "x"
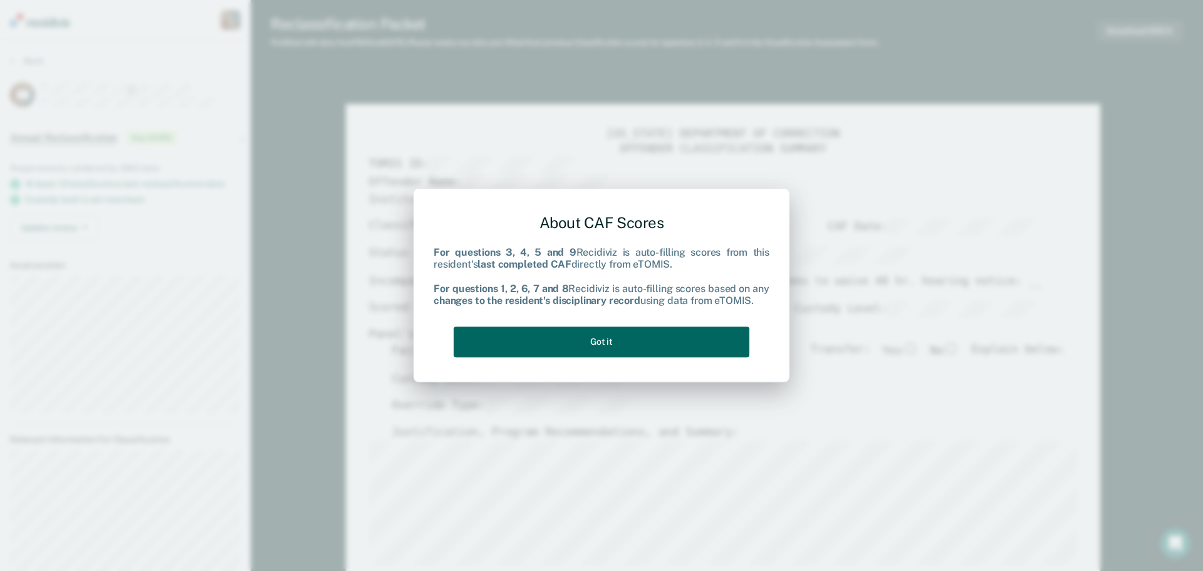
click at [652, 348] on button "Got it" at bounding box center [602, 341] width 296 height 31
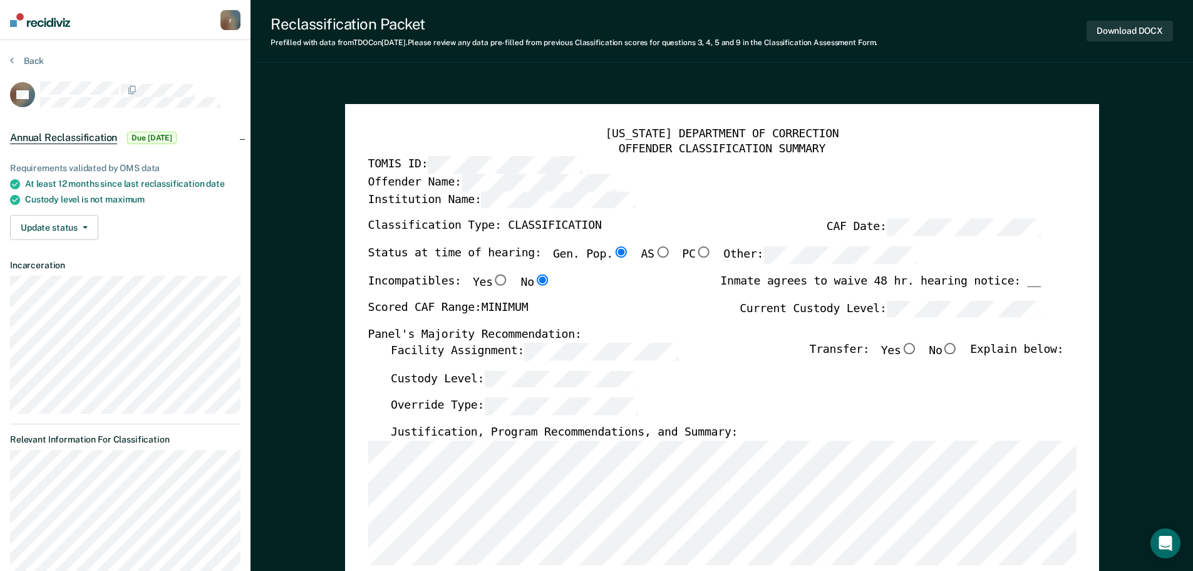
click at [1121, 19] on div "Download DOCX" at bounding box center [1130, 31] width 86 height 32
click at [1120, 29] on button "Download DOCX" at bounding box center [1130, 31] width 86 height 21
type textarea "x"
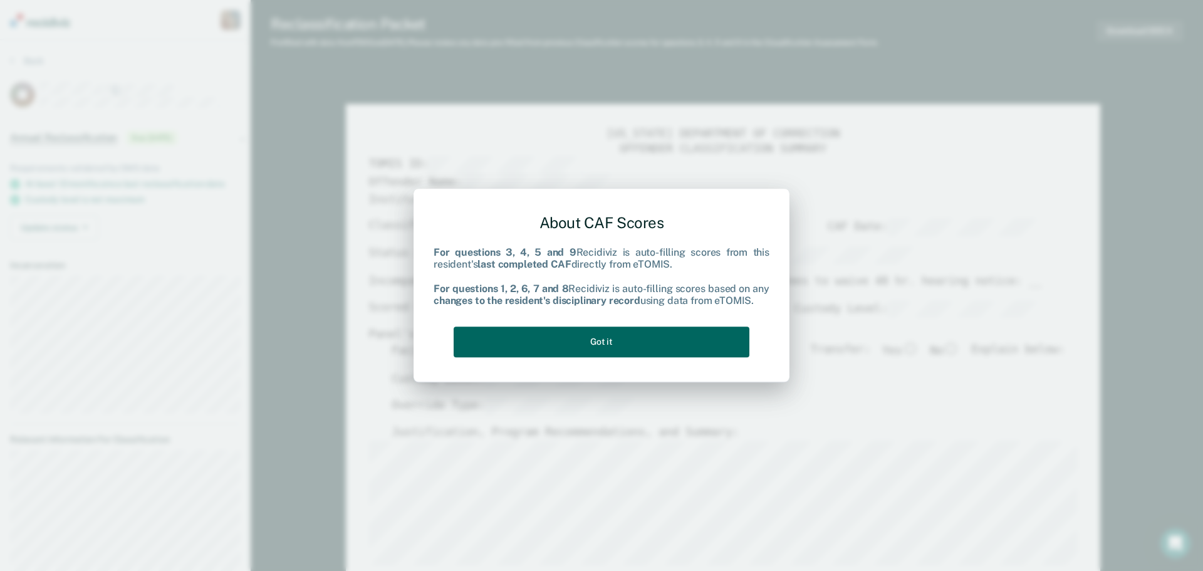
click at [685, 345] on button "Got it" at bounding box center [602, 341] width 296 height 31
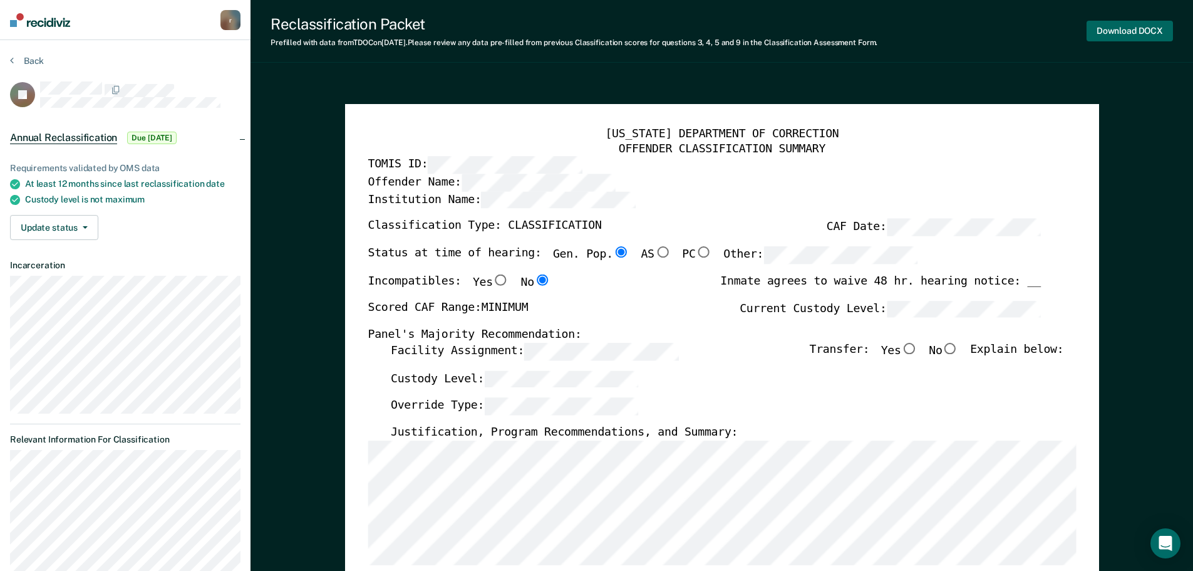
click at [1112, 29] on button "Download DOCX" at bounding box center [1130, 31] width 86 height 21
type textarea "x"
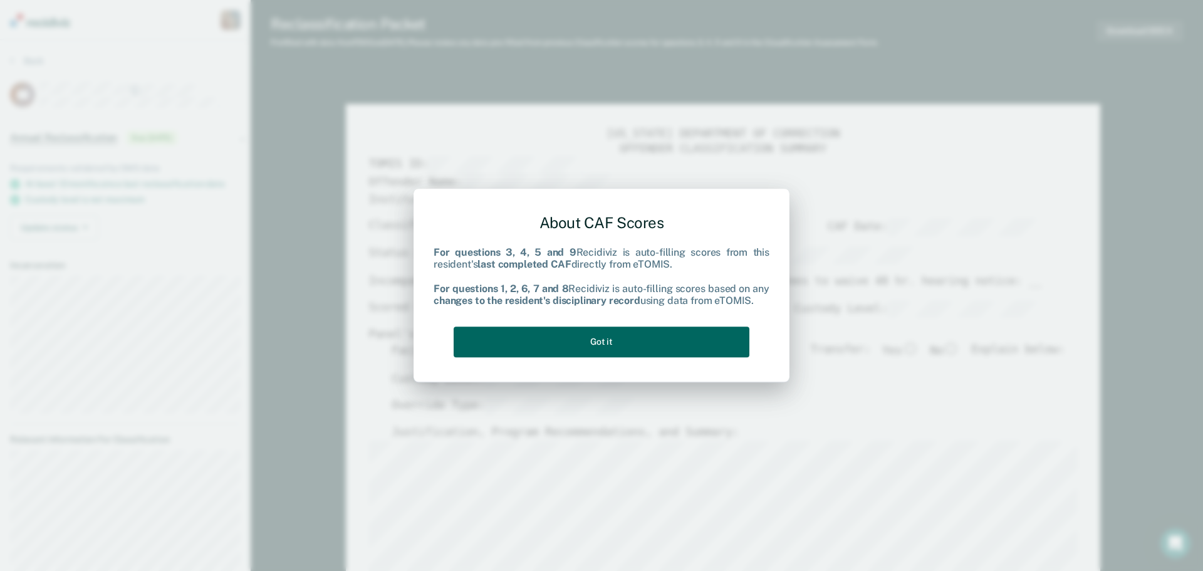
click at [678, 343] on button "Got it" at bounding box center [602, 341] width 296 height 31
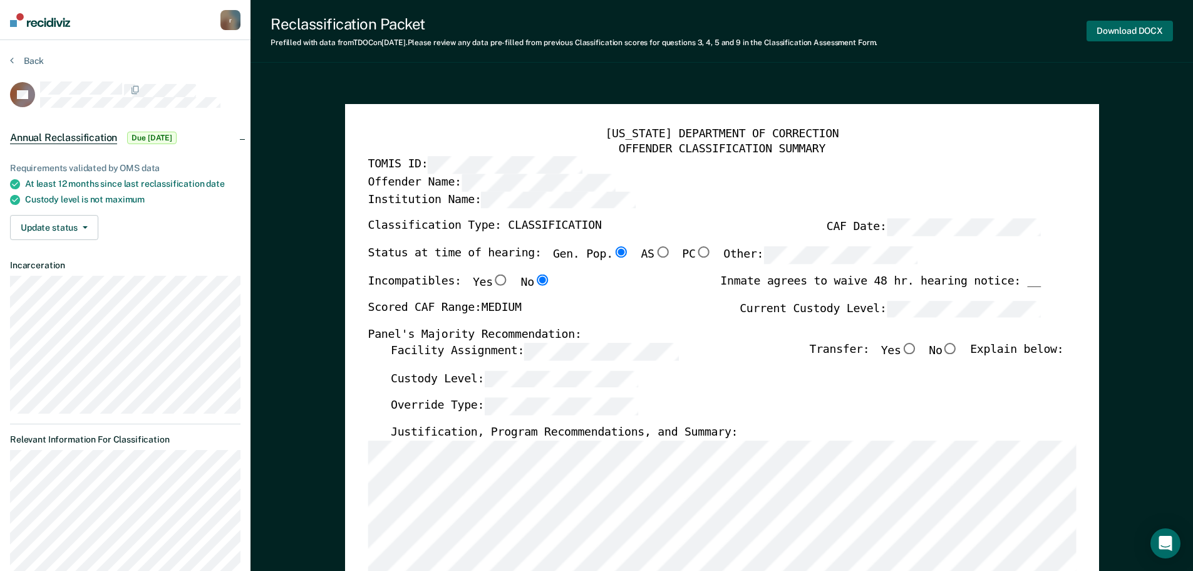
click at [1106, 25] on button "Download DOCX" at bounding box center [1130, 31] width 86 height 21
type textarea "x"
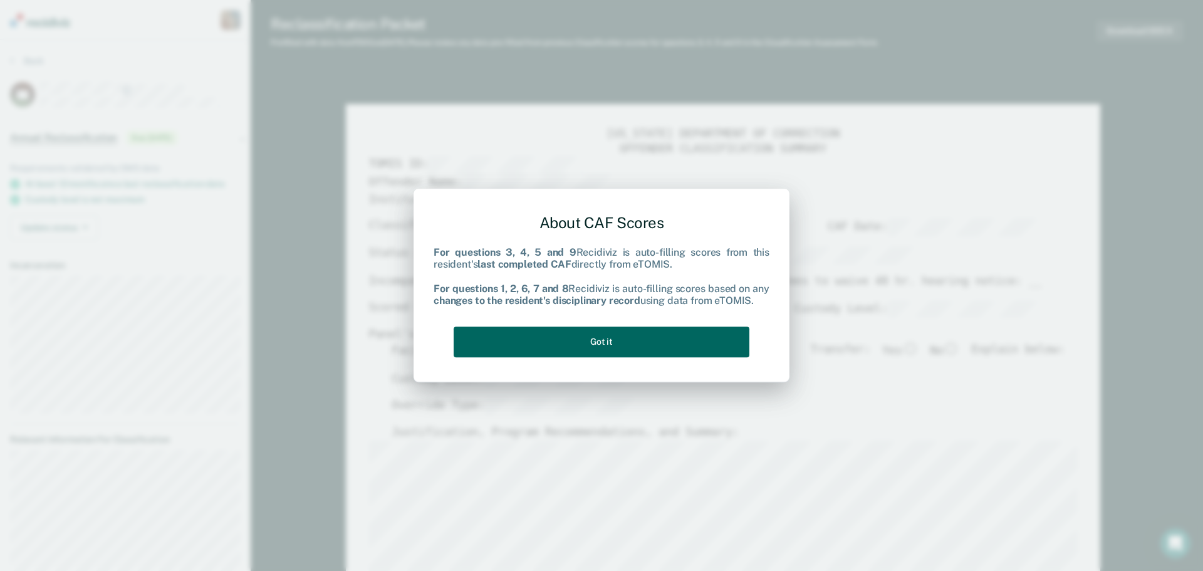
click at [668, 352] on button "Got it" at bounding box center [602, 341] width 296 height 31
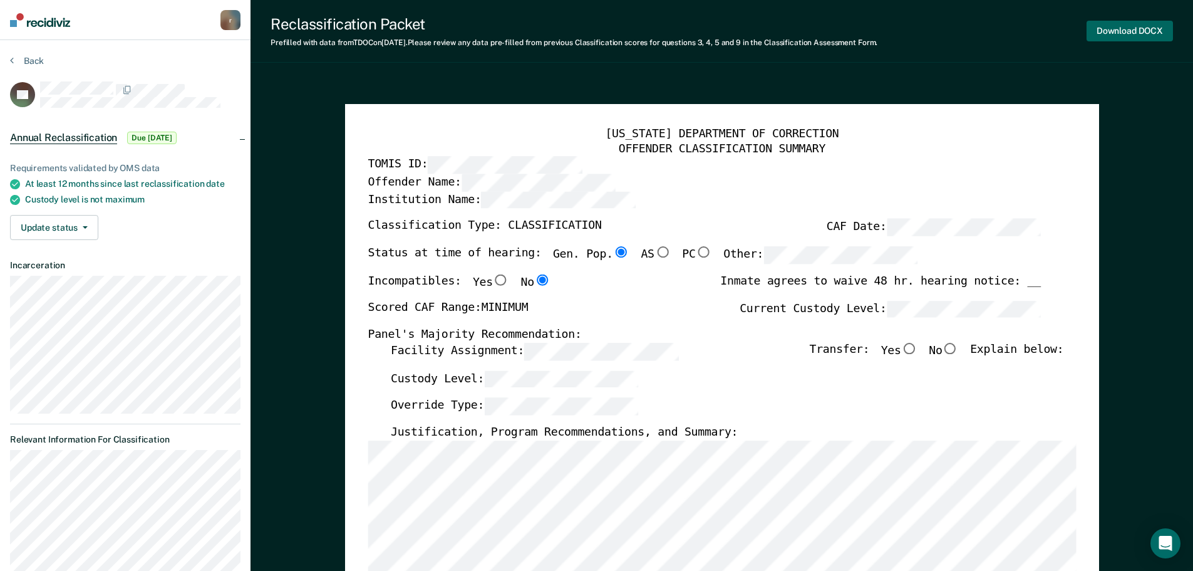
click at [1133, 31] on button "Download DOCX" at bounding box center [1130, 31] width 86 height 21
type textarea "x"
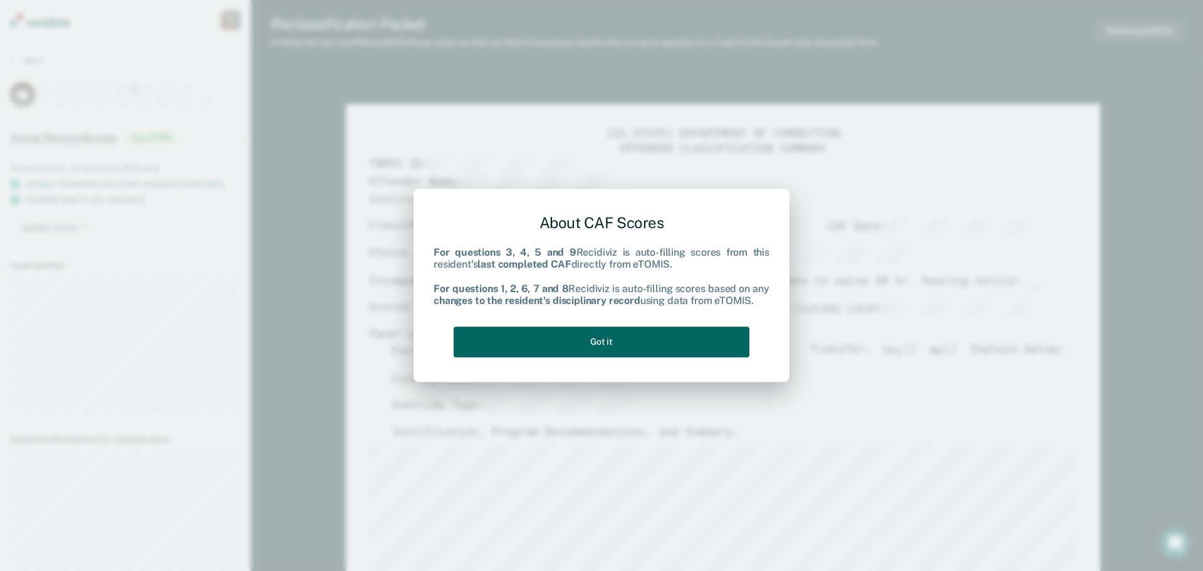
click at [629, 353] on button "Got it" at bounding box center [602, 341] width 296 height 31
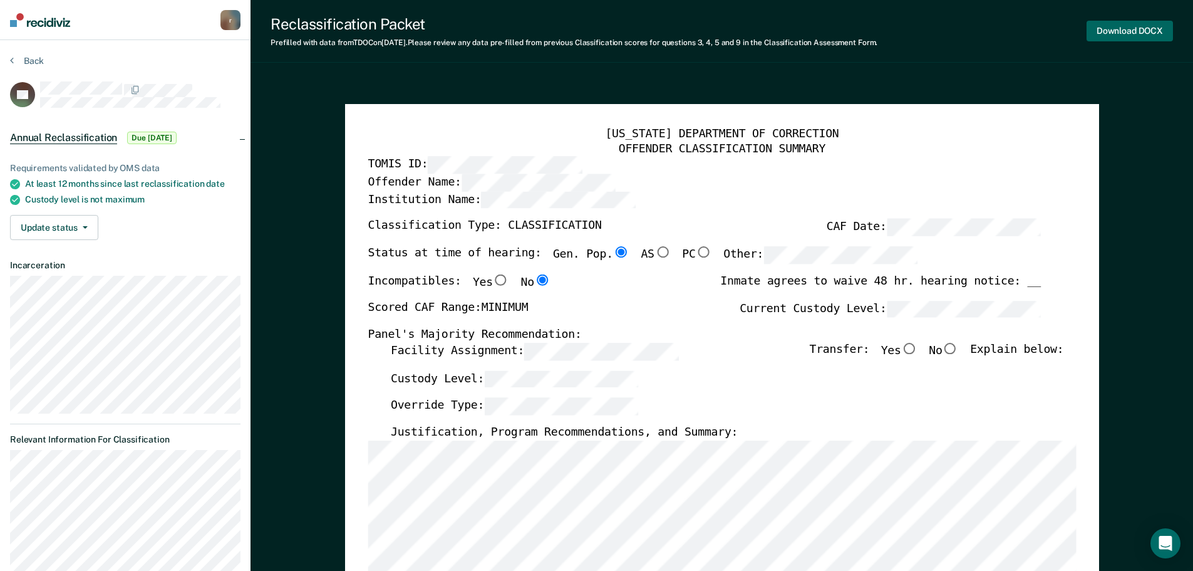
click at [1132, 26] on button "Download DOCX" at bounding box center [1130, 31] width 86 height 21
type textarea "x"
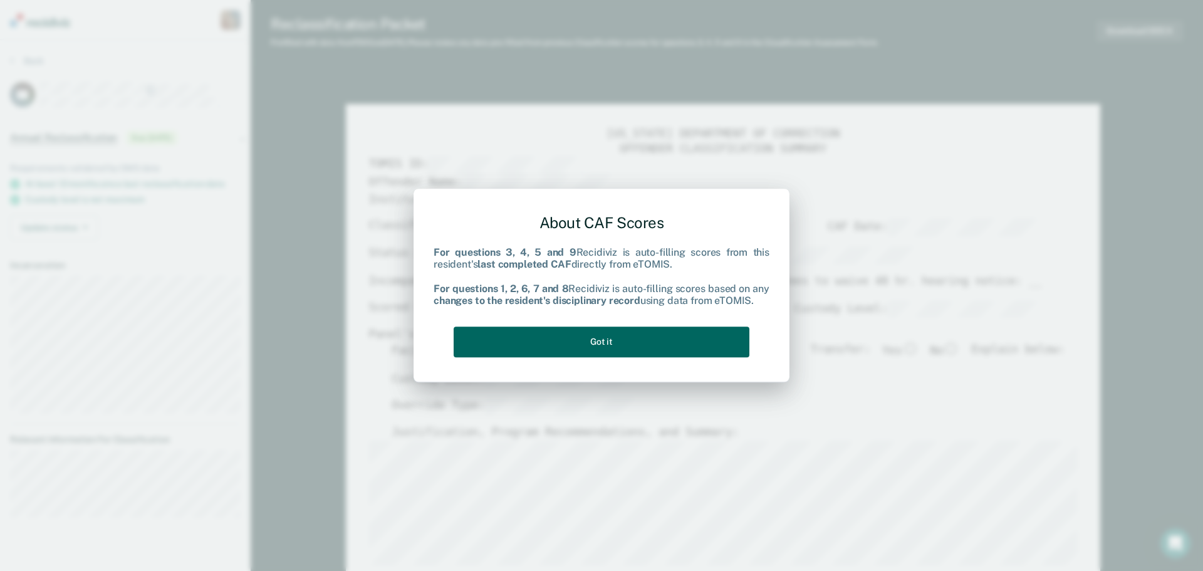
click at [595, 328] on button "Got it" at bounding box center [602, 341] width 296 height 31
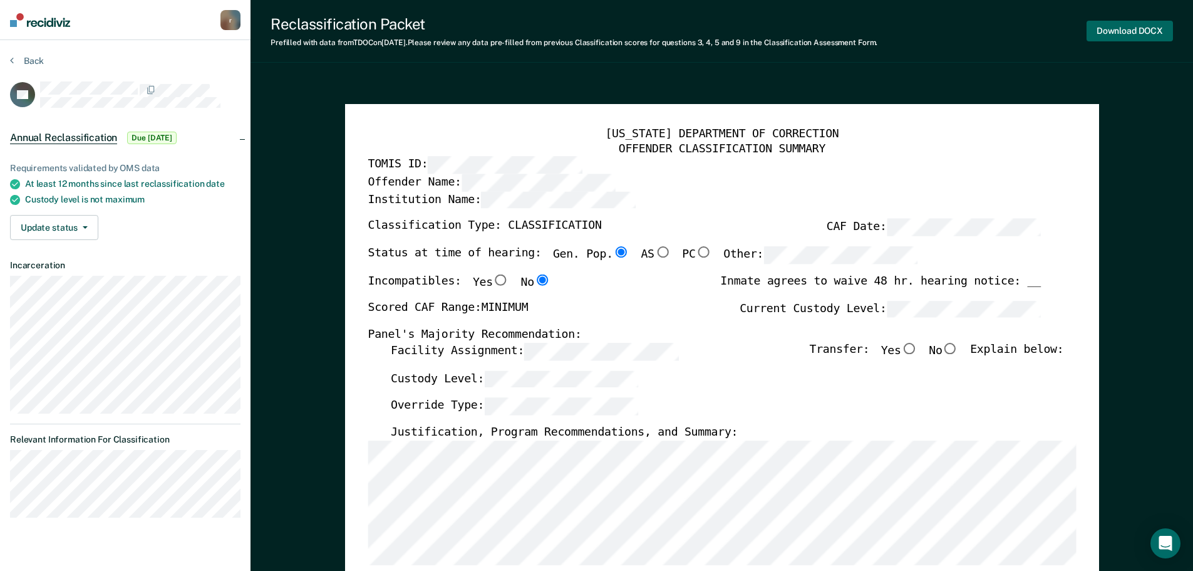
click at [1130, 33] on button "Download DOCX" at bounding box center [1130, 31] width 86 height 21
type textarea "x"
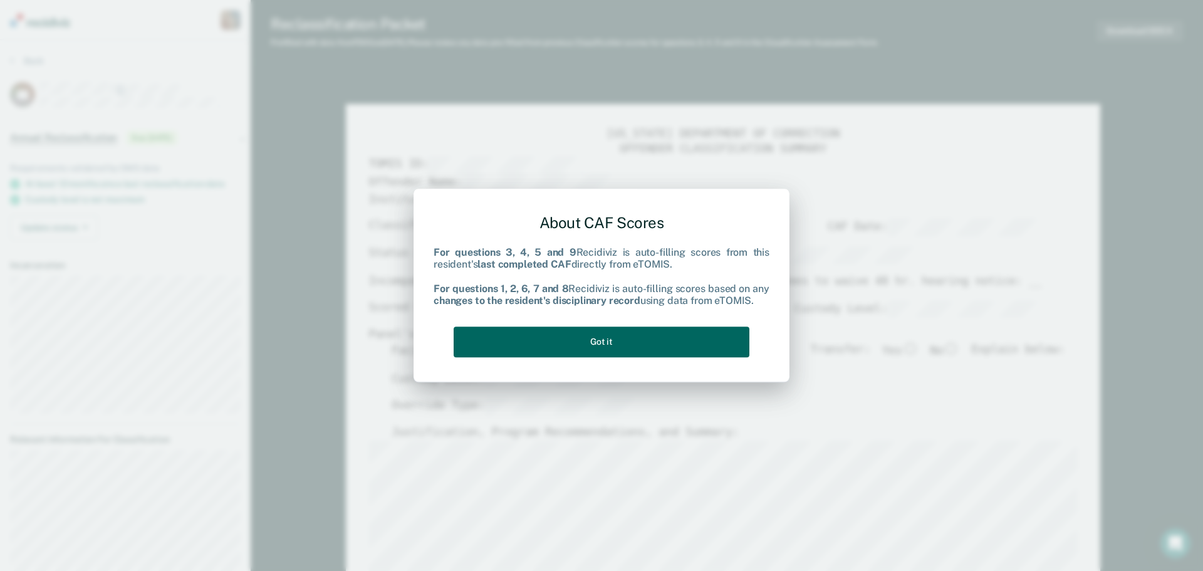
click at [597, 341] on button "Got it" at bounding box center [602, 341] width 296 height 31
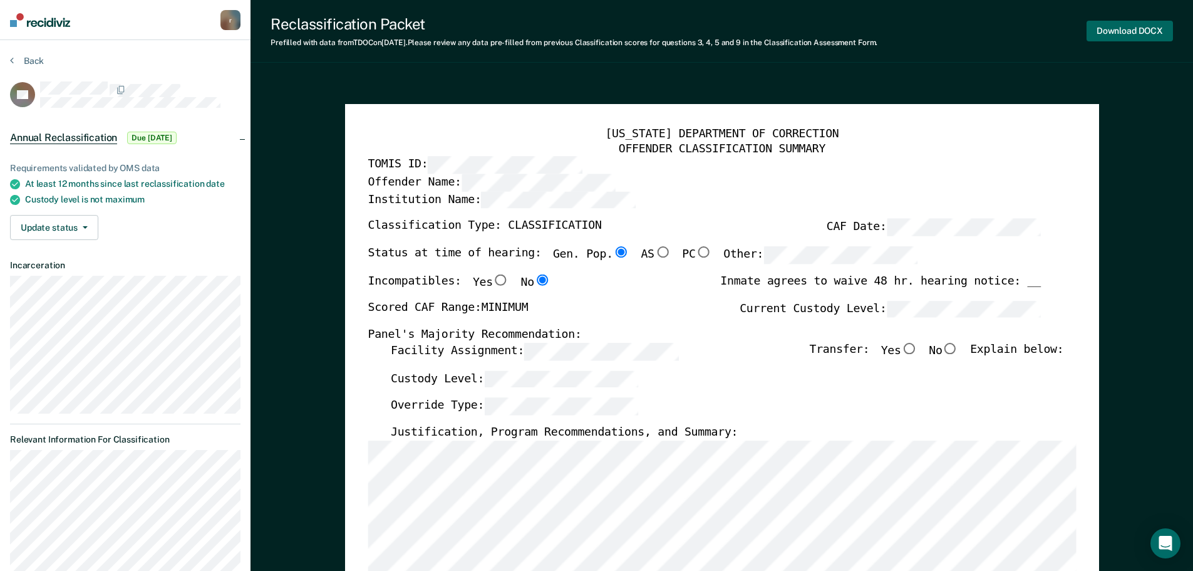
click at [1140, 33] on button "Download DOCX" at bounding box center [1130, 31] width 86 height 21
type textarea "x"
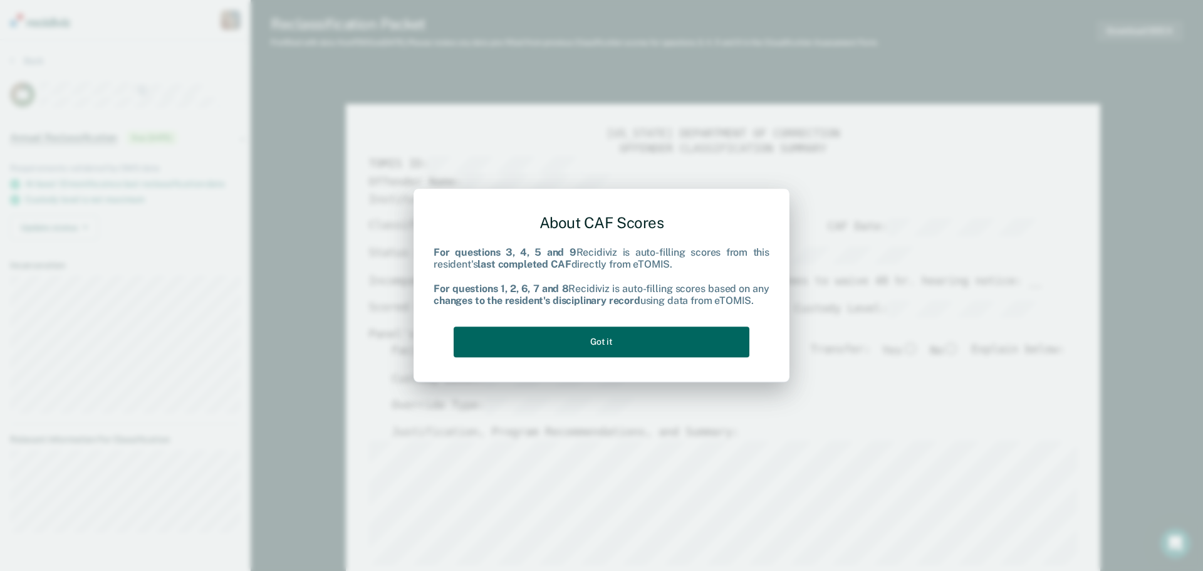
click at [662, 329] on button "Got it" at bounding box center [602, 341] width 296 height 31
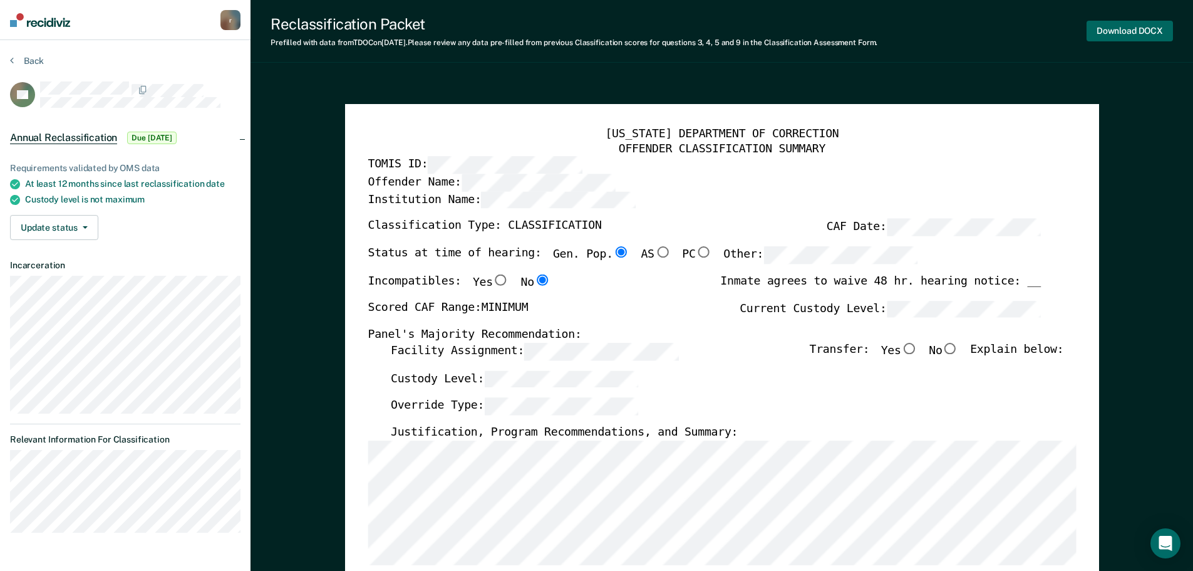
click at [1122, 36] on button "Download DOCX" at bounding box center [1130, 31] width 86 height 21
type textarea "x"
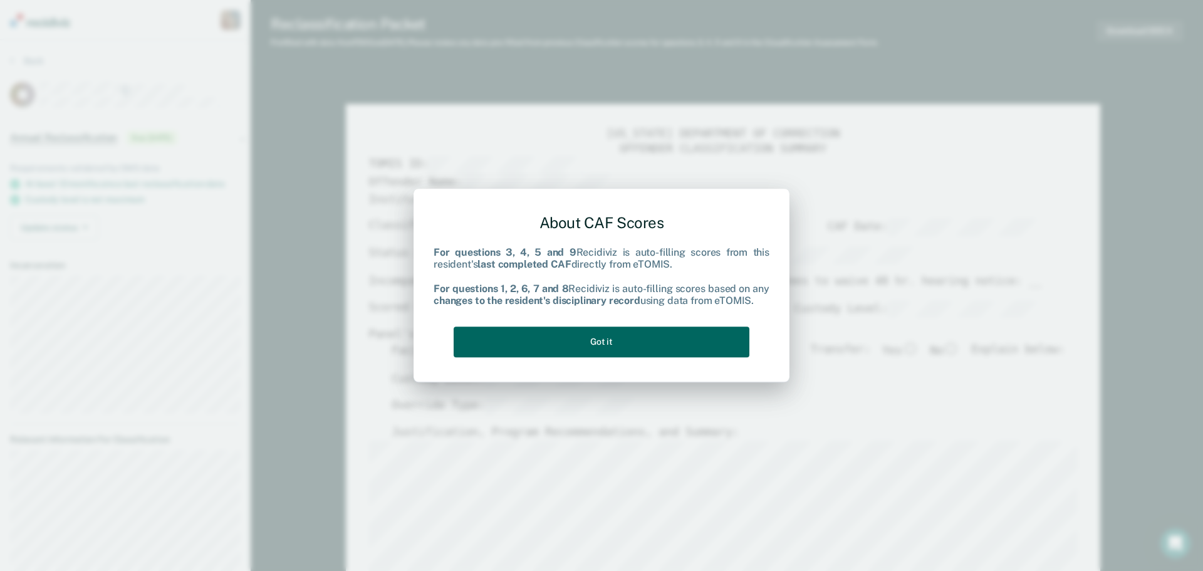
click at [601, 336] on button "Got it" at bounding box center [602, 341] width 296 height 31
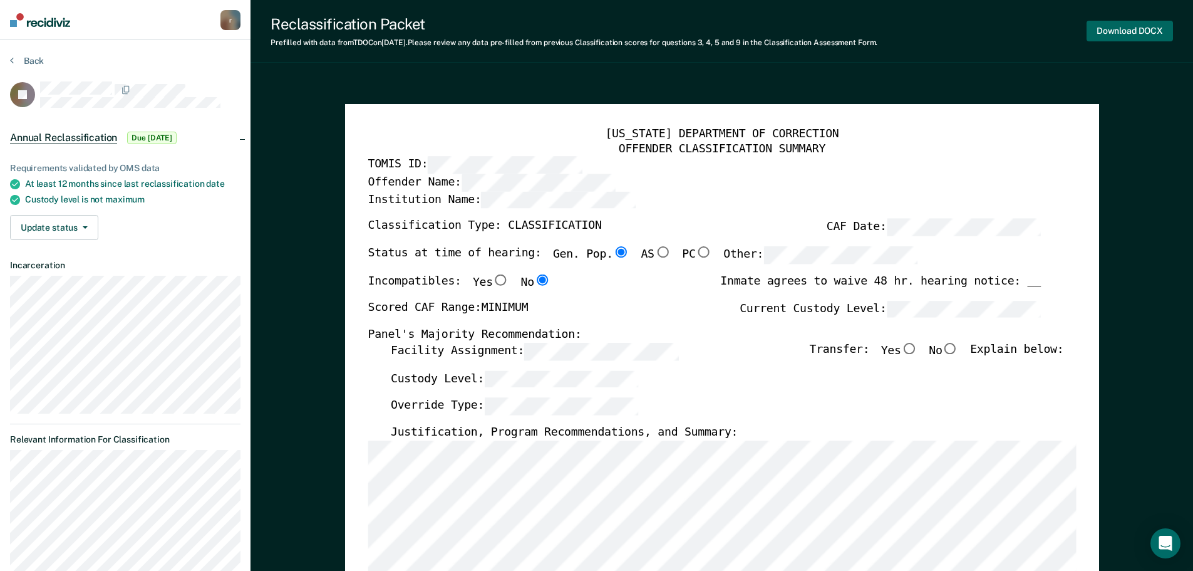
click at [1111, 34] on button "Download DOCX" at bounding box center [1130, 31] width 86 height 21
type textarea "x"
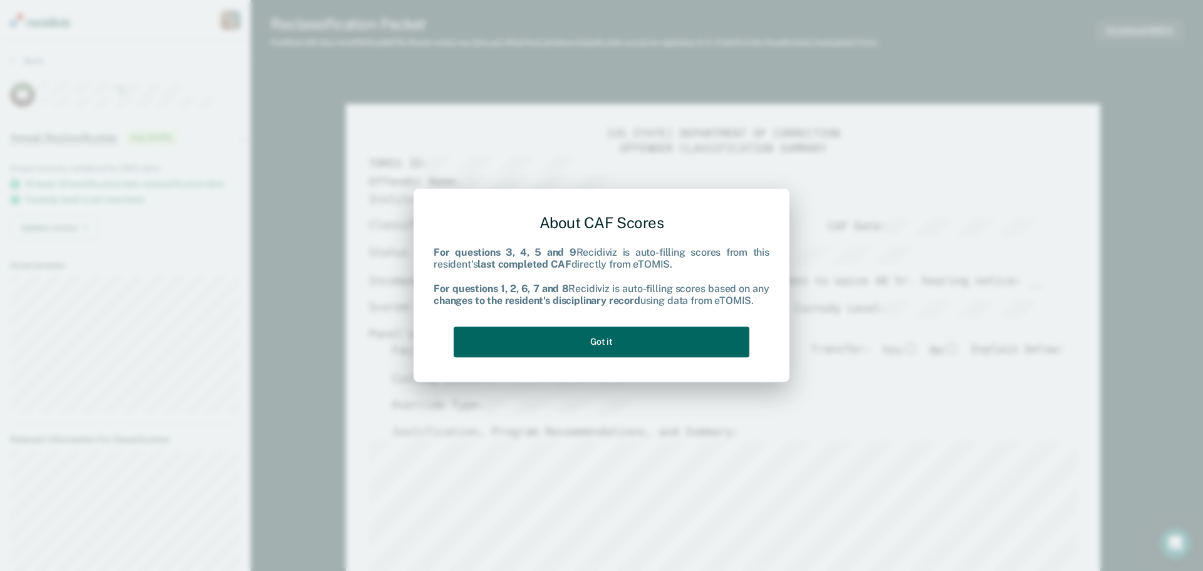
click at [647, 338] on button "Got it" at bounding box center [602, 341] width 296 height 31
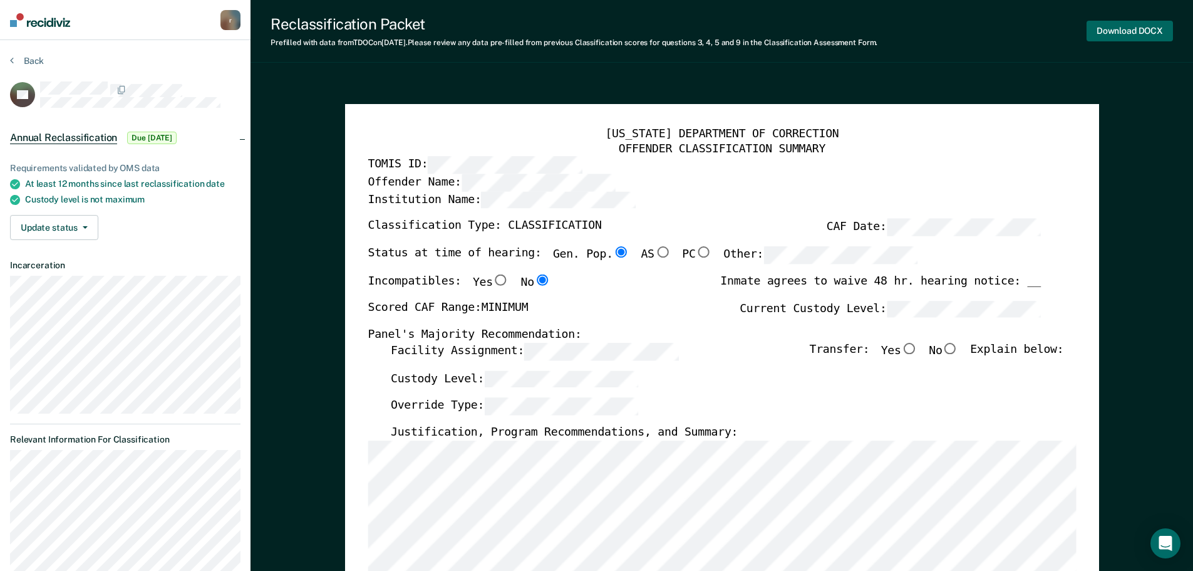
click at [1128, 31] on button "Download DOCX" at bounding box center [1130, 31] width 86 height 21
type textarea "x"
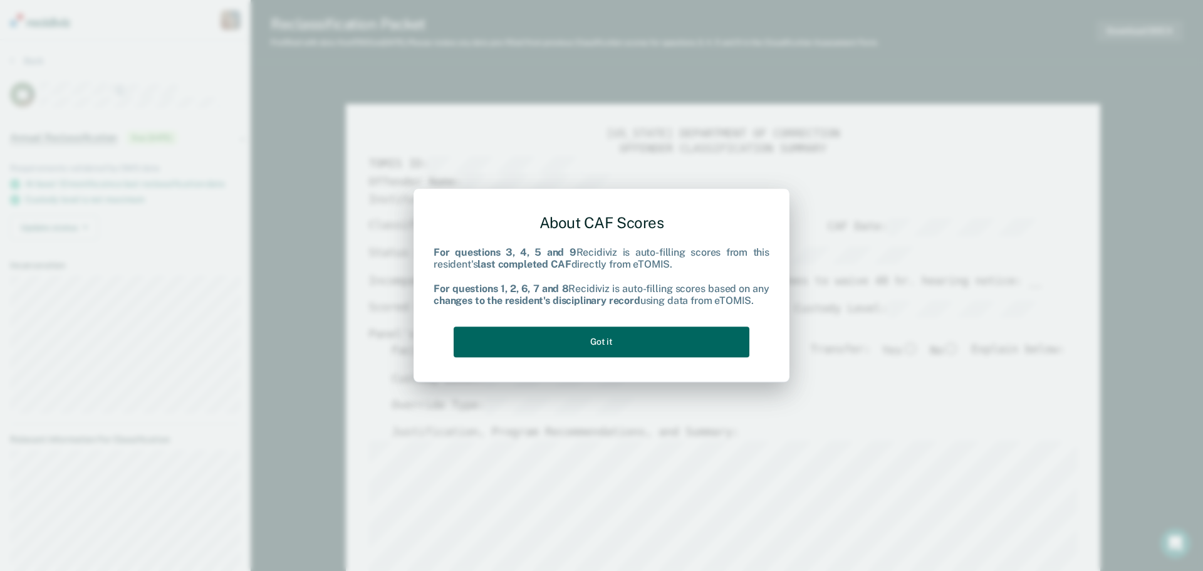
click at [714, 334] on button "Got it" at bounding box center [602, 341] width 296 height 31
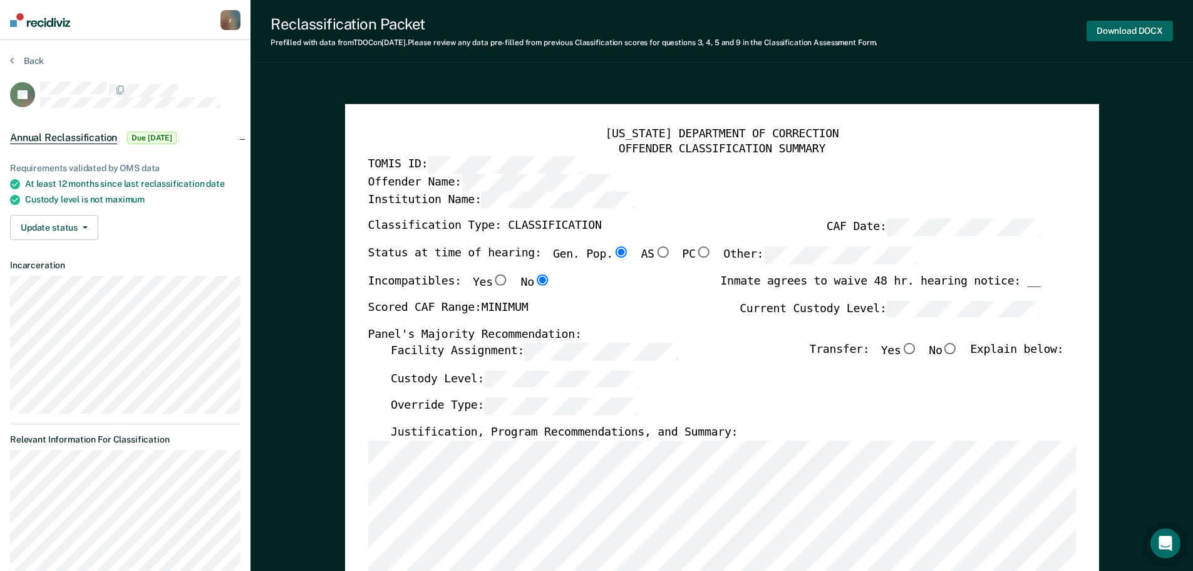
click at [1118, 33] on button "Download DOCX" at bounding box center [1130, 31] width 86 height 21
type textarea "x"
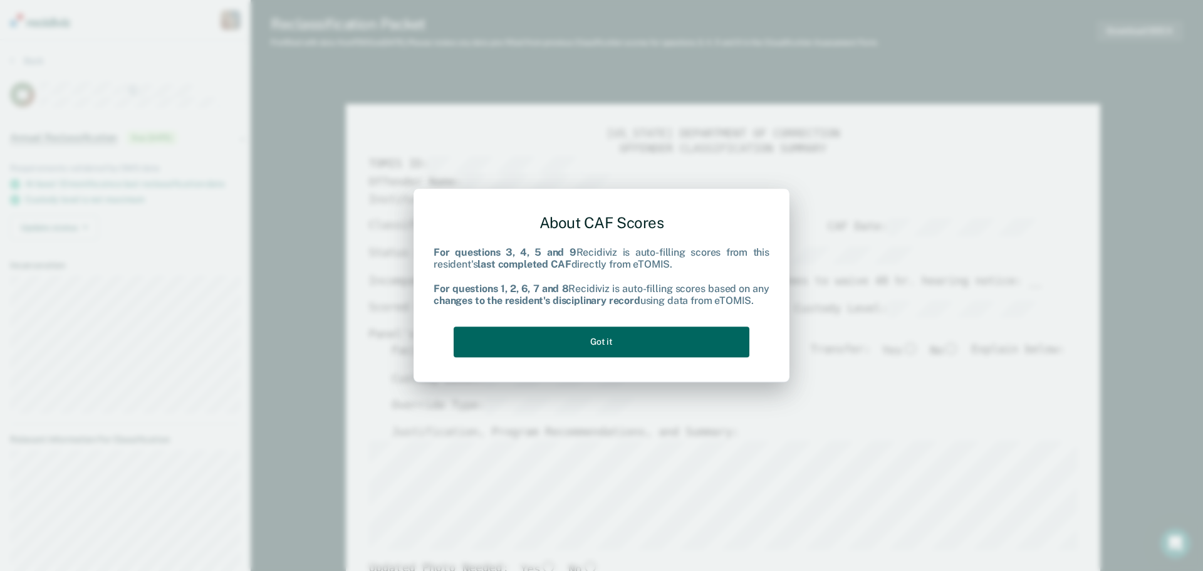
click at [621, 335] on button "Got it" at bounding box center [602, 341] width 296 height 31
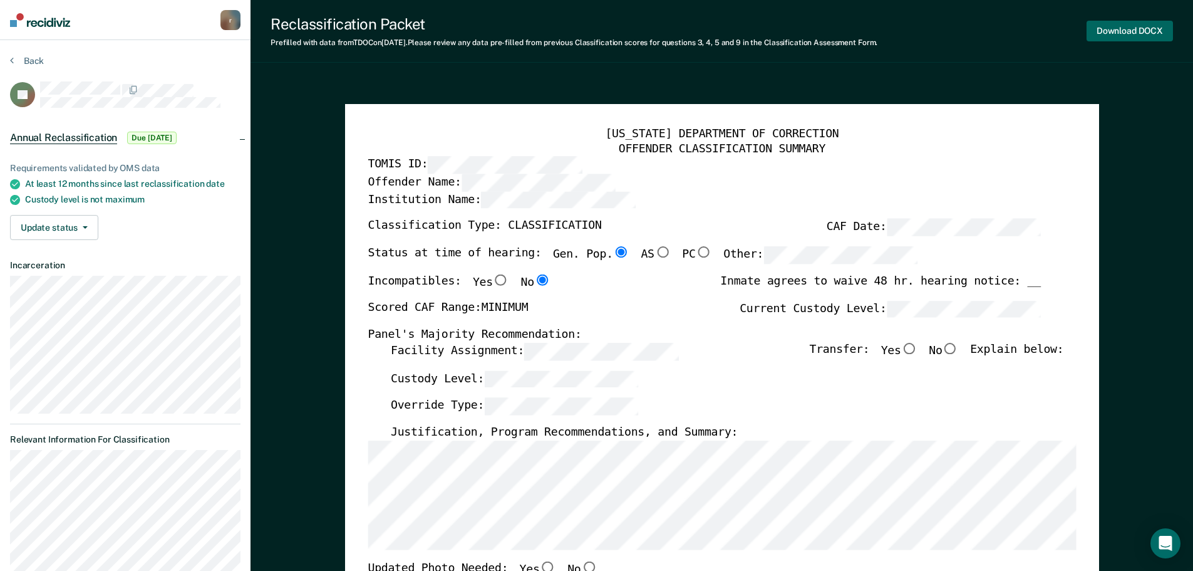
click at [1131, 34] on button "Download DOCX" at bounding box center [1130, 31] width 86 height 21
type textarea "x"
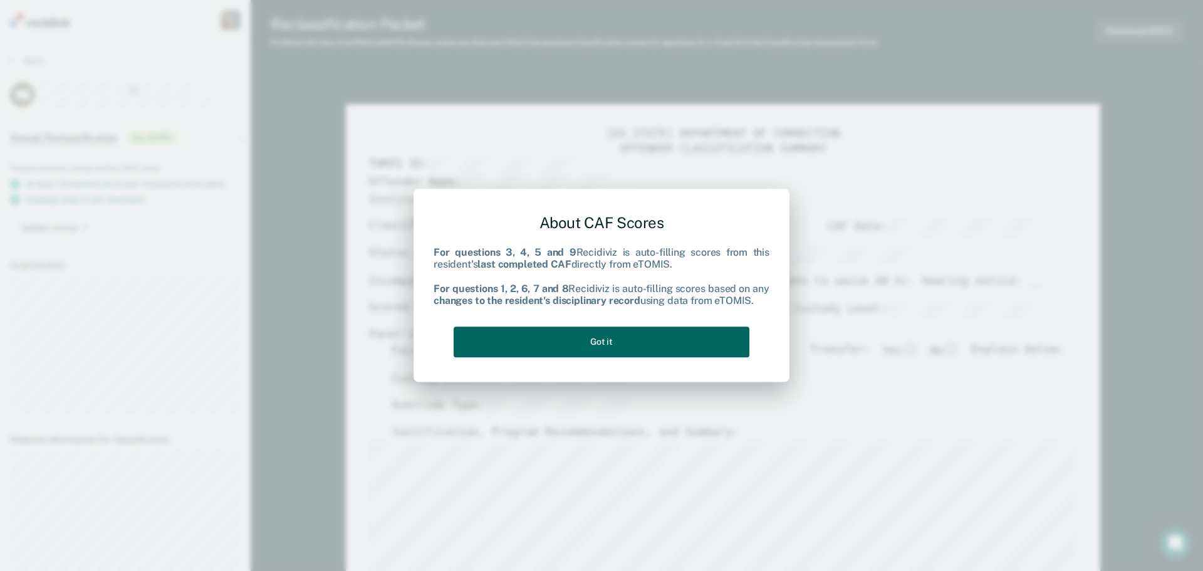
click at [610, 334] on button "Got it" at bounding box center [602, 341] width 296 height 31
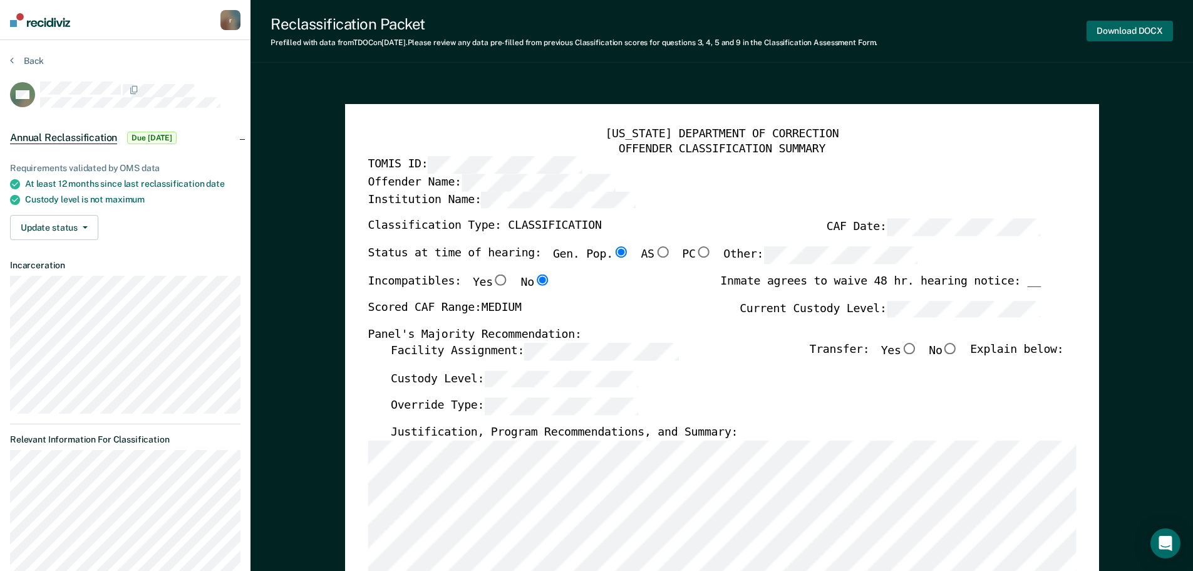
click at [1147, 34] on button "Download DOCX" at bounding box center [1130, 31] width 86 height 21
type textarea "x"
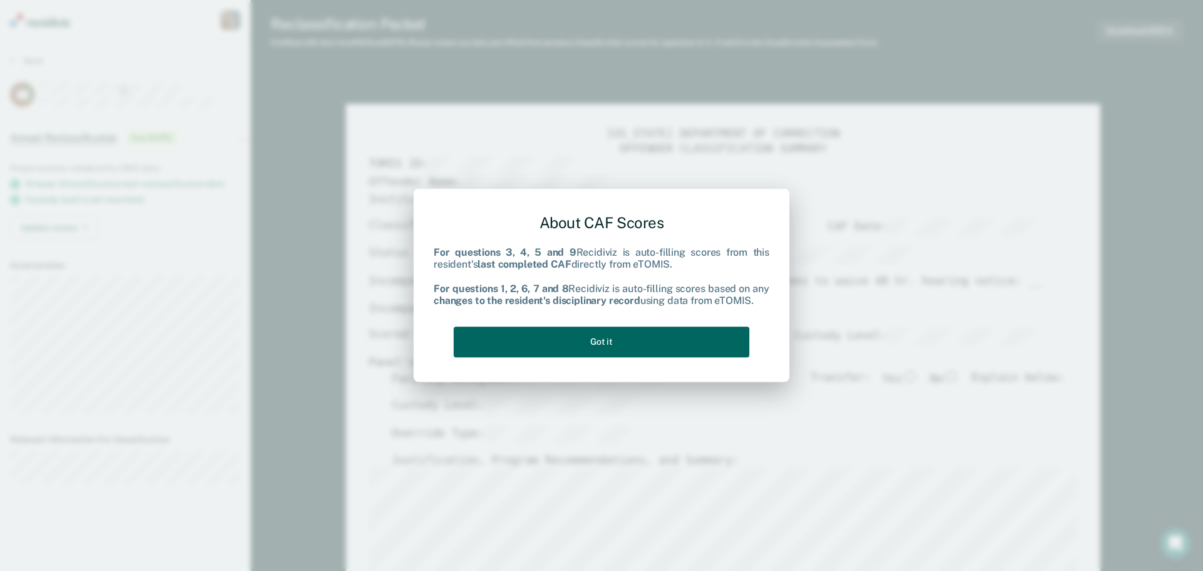
click at [556, 335] on button "Got it" at bounding box center [602, 341] width 296 height 31
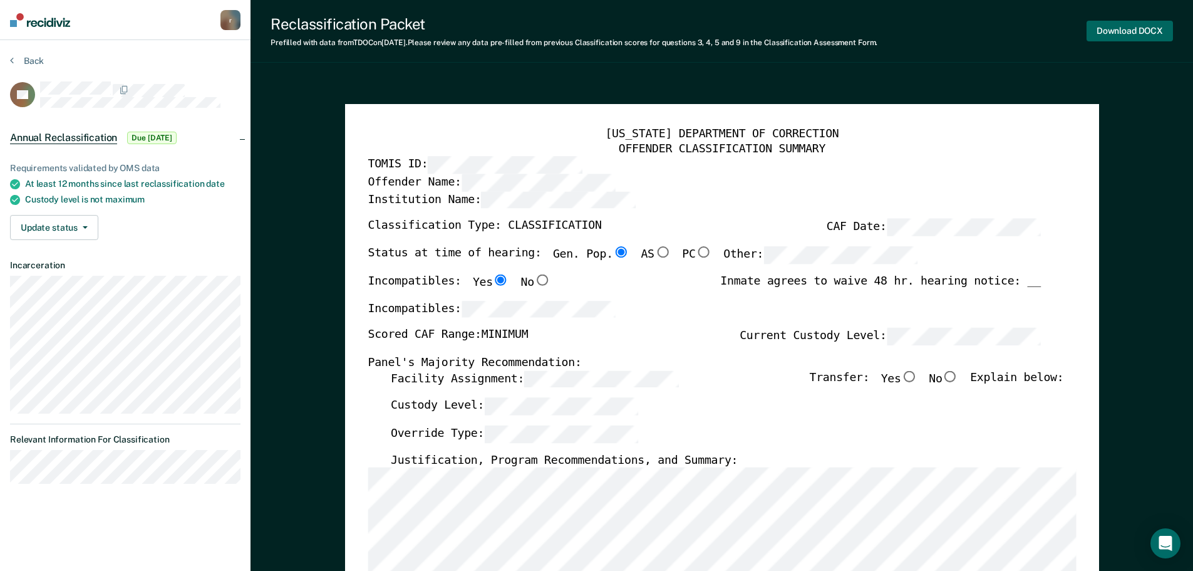
click at [1123, 33] on button "Download DOCX" at bounding box center [1130, 31] width 86 height 21
type textarea "x"
